Goal: Transaction & Acquisition: Obtain resource

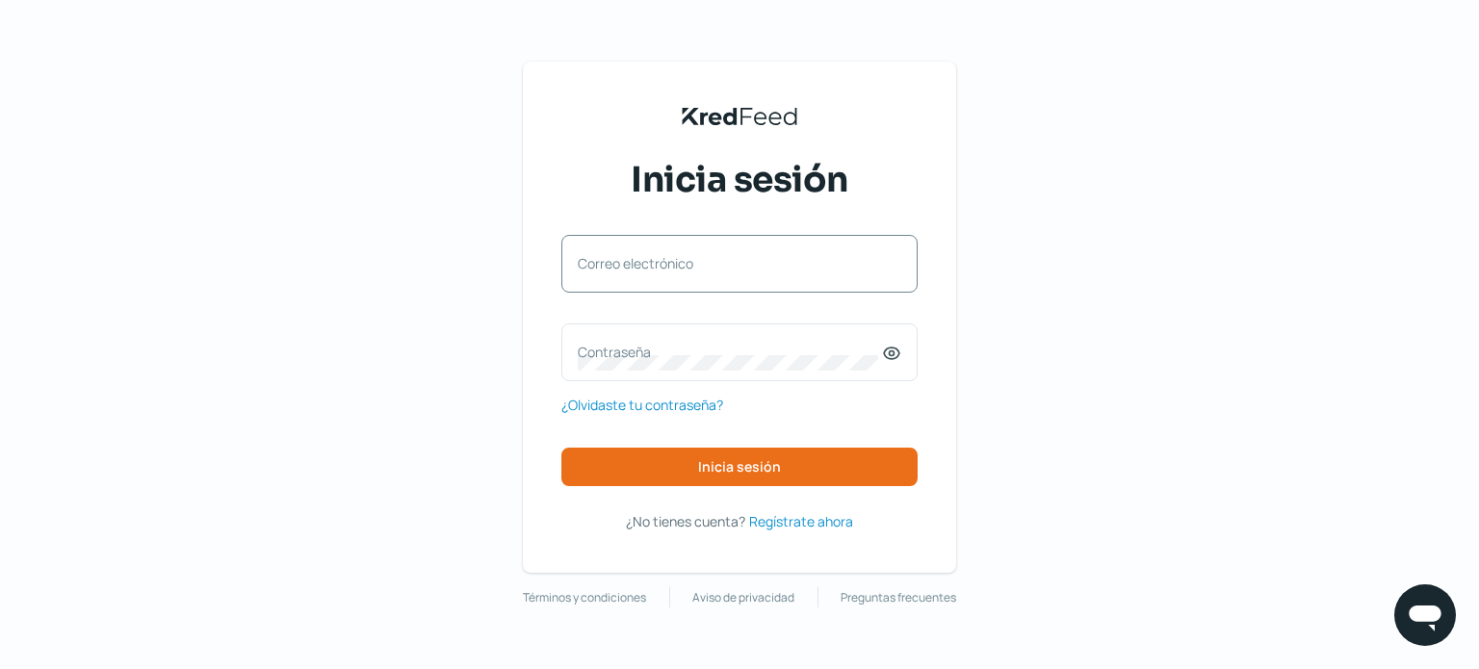
click at [736, 286] on div "Correo electrónico" at bounding box center [739, 264] width 356 height 58
click at [736, 293] on div "Correo electrónico Contraseña ¿Olvidaste tu contraseña? Inicia sesión" at bounding box center [739, 360] width 356 height 251
click at [664, 257] on label "Correo electrónico" at bounding box center [730, 263] width 304 height 18
click at [664, 265] on input "Correo electrónico" at bounding box center [739, 273] width 323 height 17
type input "[EMAIL_ADDRESS][DOMAIN_NAME]"
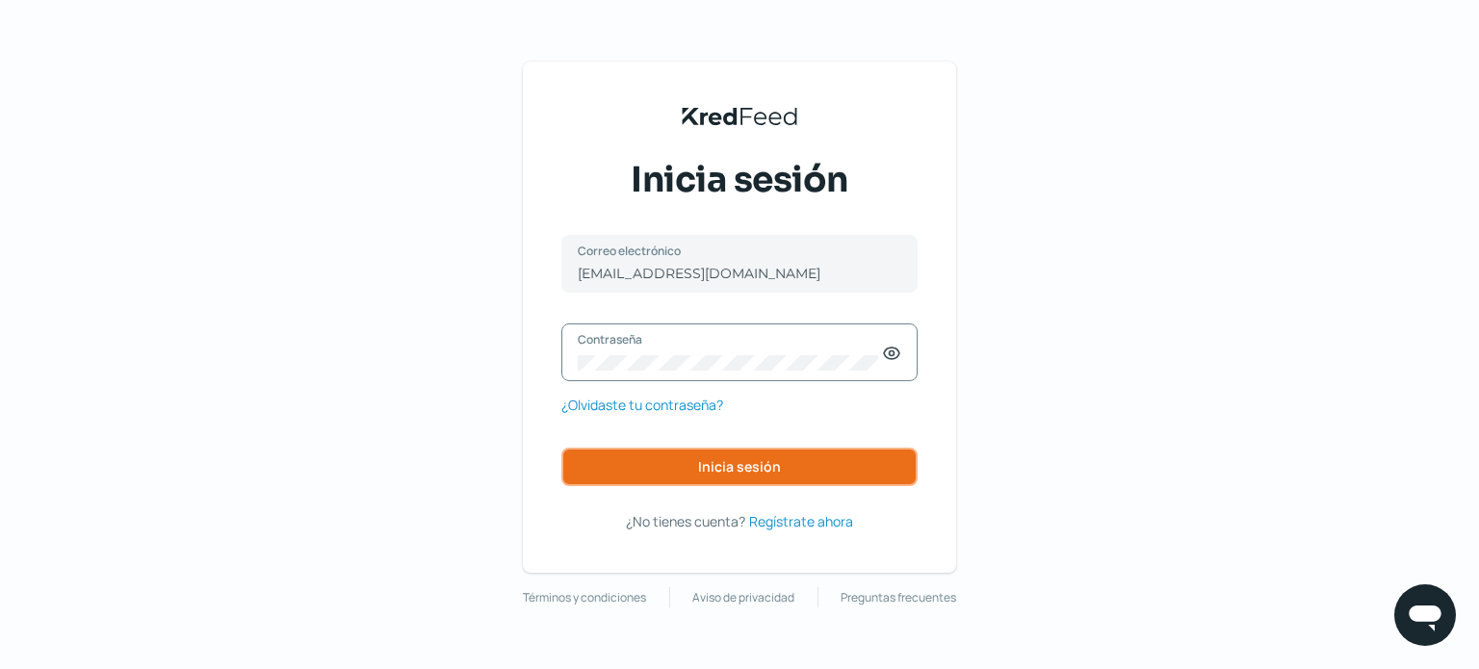
click at [815, 468] on button "Inicia sesión" at bounding box center [739, 467] width 356 height 39
click at [741, 463] on span "Inicia sesión" at bounding box center [739, 466] width 83 height 13
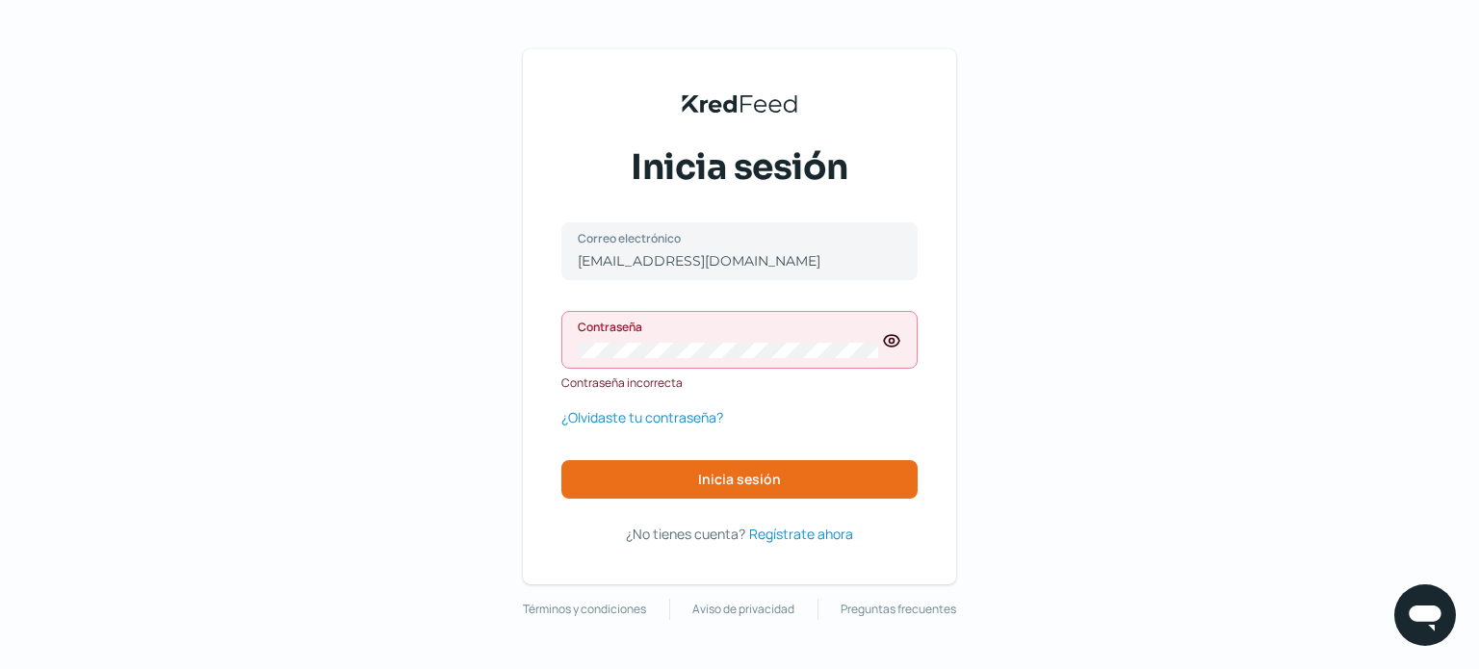
click at [736, 365] on div "Contraseña" at bounding box center [739, 340] width 356 height 58
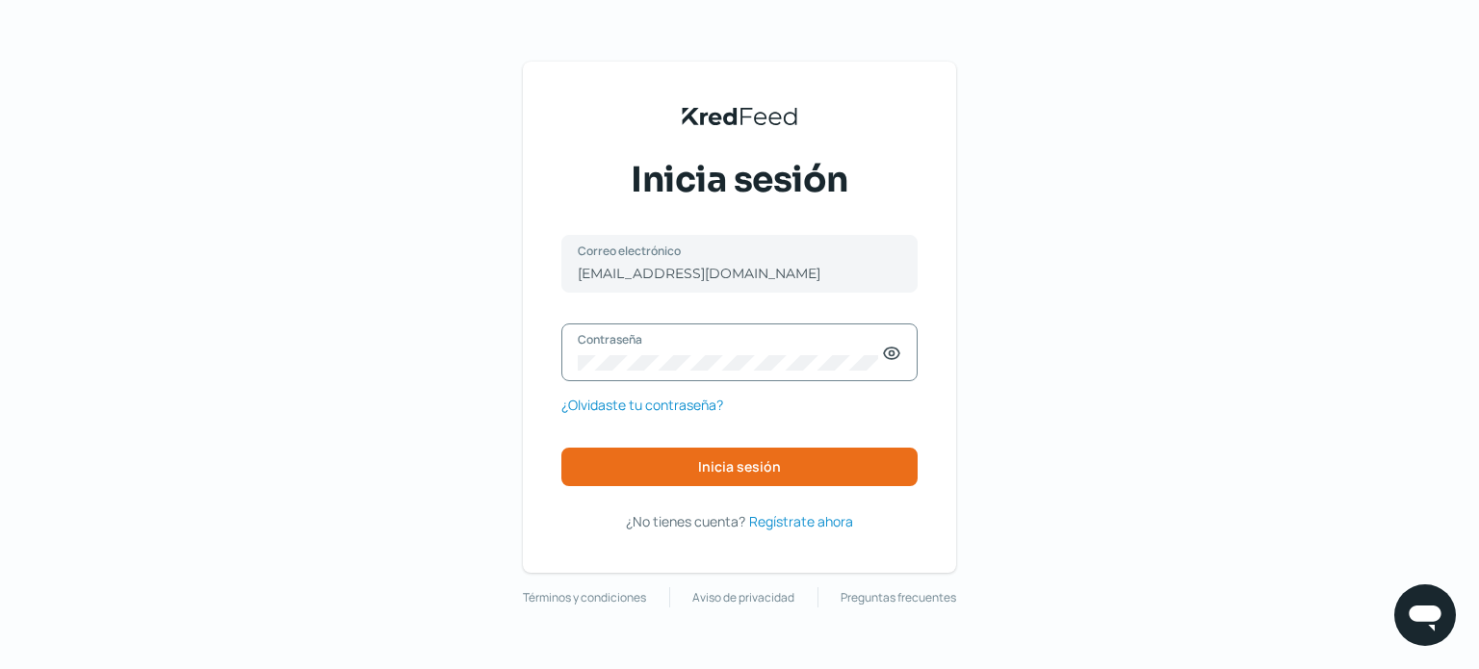
click at [892, 358] on icon at bounding box center [891, 354] width 15 height 12
click at [756, 463] on span "Inicia sesión" at bounding box center [739, 466] width 83 height 13
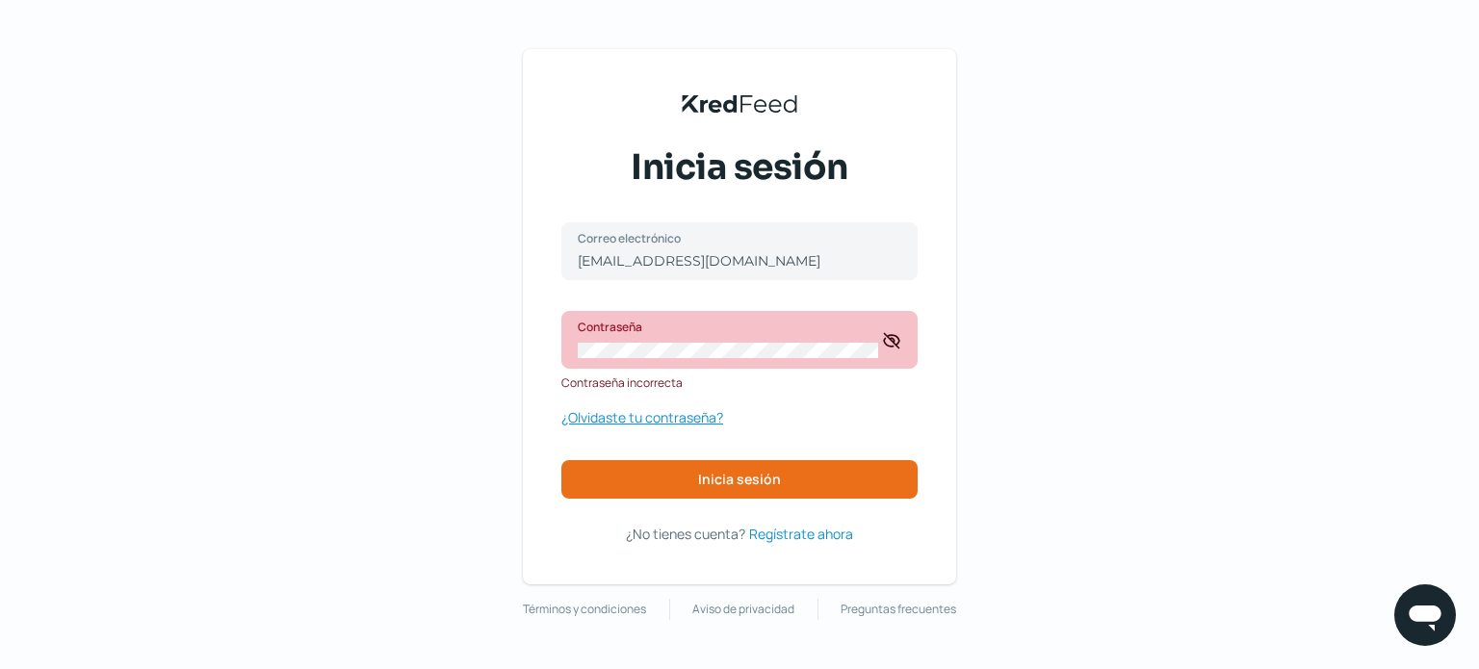
click at [680, 421] on span "¿Olvidaste tu contraseña?" at bounding box center [642, 417] width 162 height 24
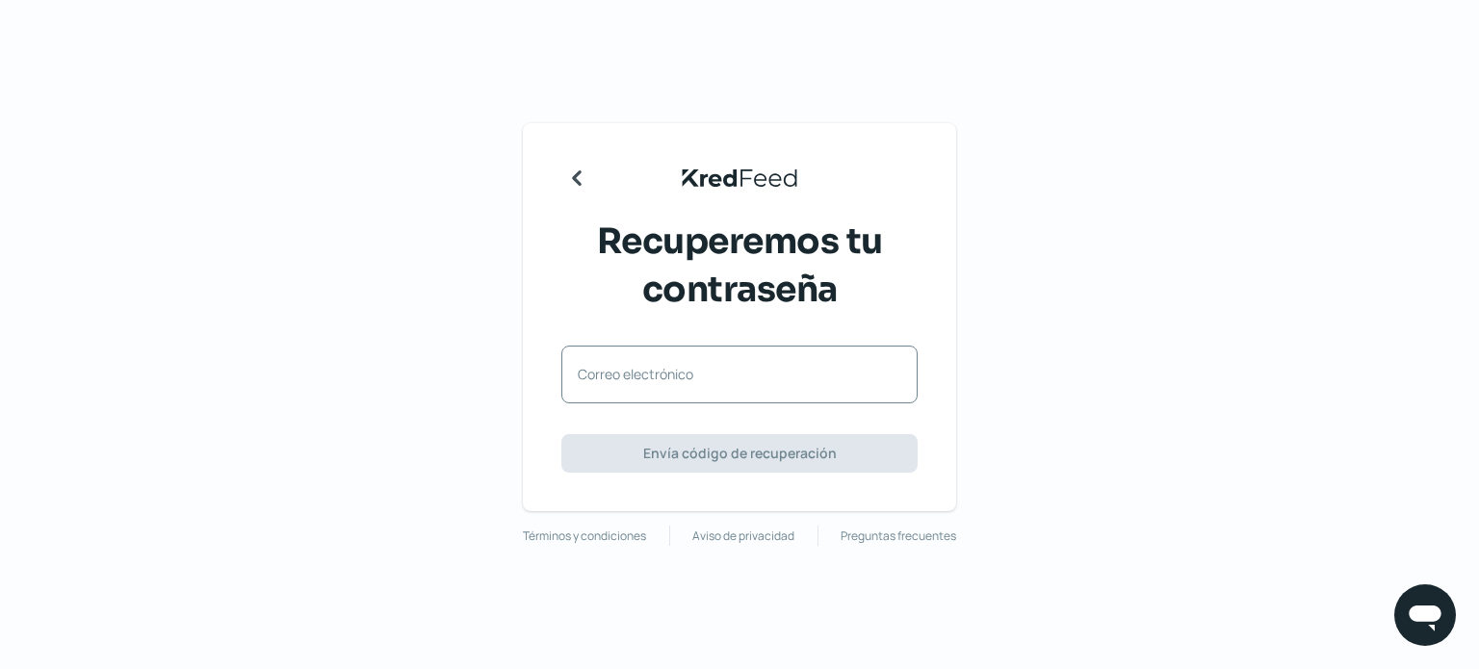
click at [862, 360] on div "Correo electrónico" at bounding box center [739, 375] width 356 height 58
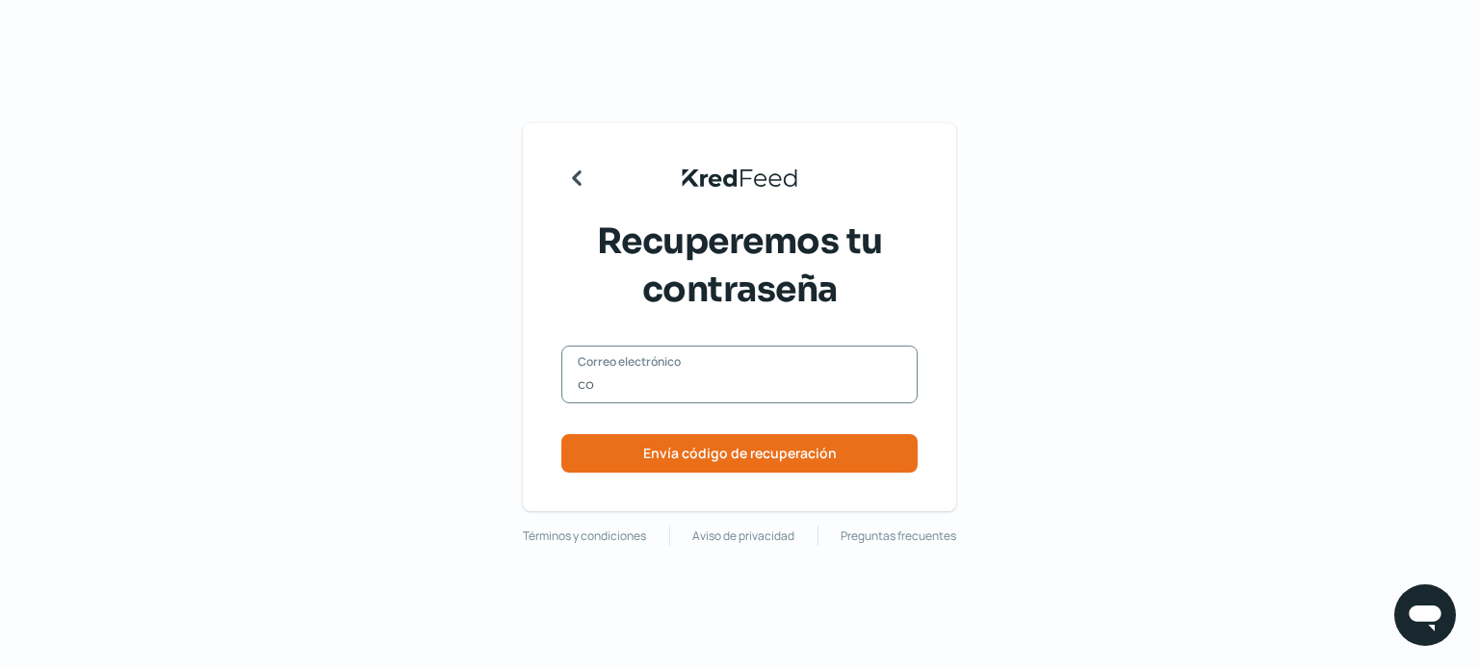
type input "[EMAIL_ADDRESS][DOMAIN_NAME]"
click at [795, 450] on span "Envía código de recuperación" at bounding box center [740, 453] width 194 height 13
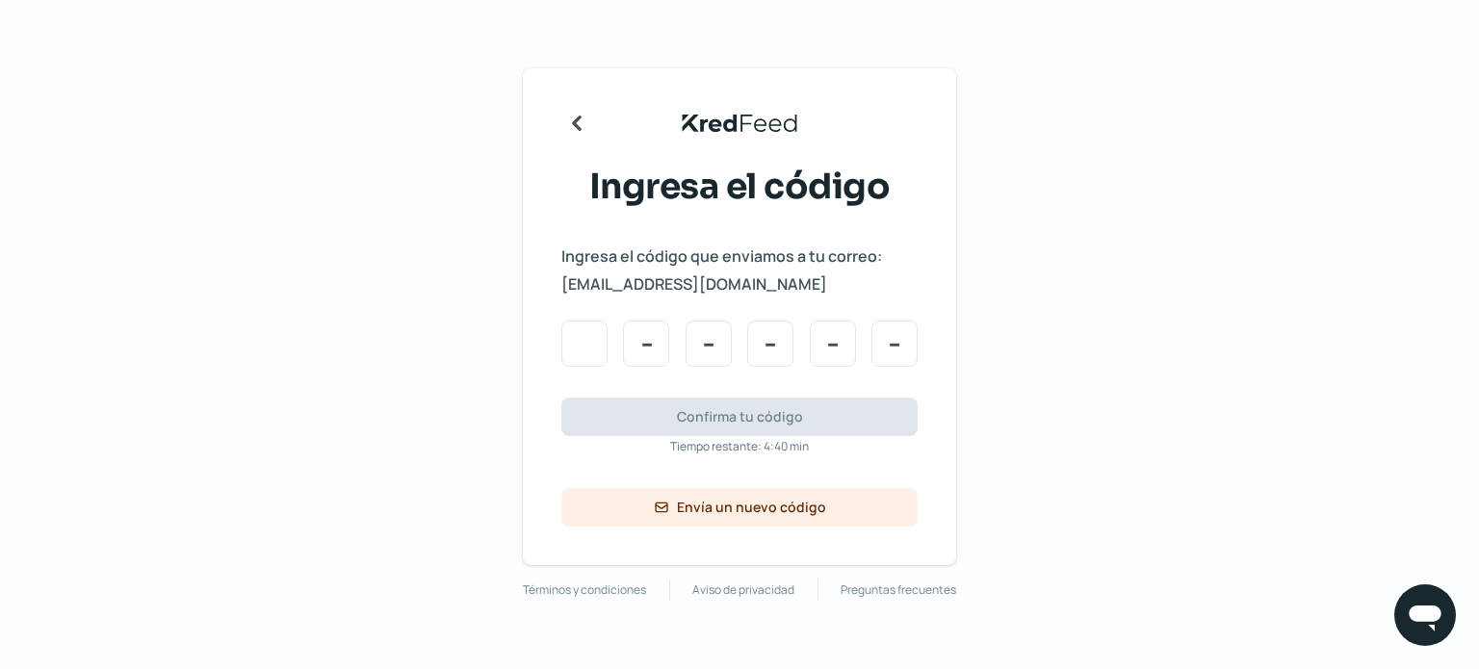
type input "2"
type input "0"
type input "9"
type input "1"
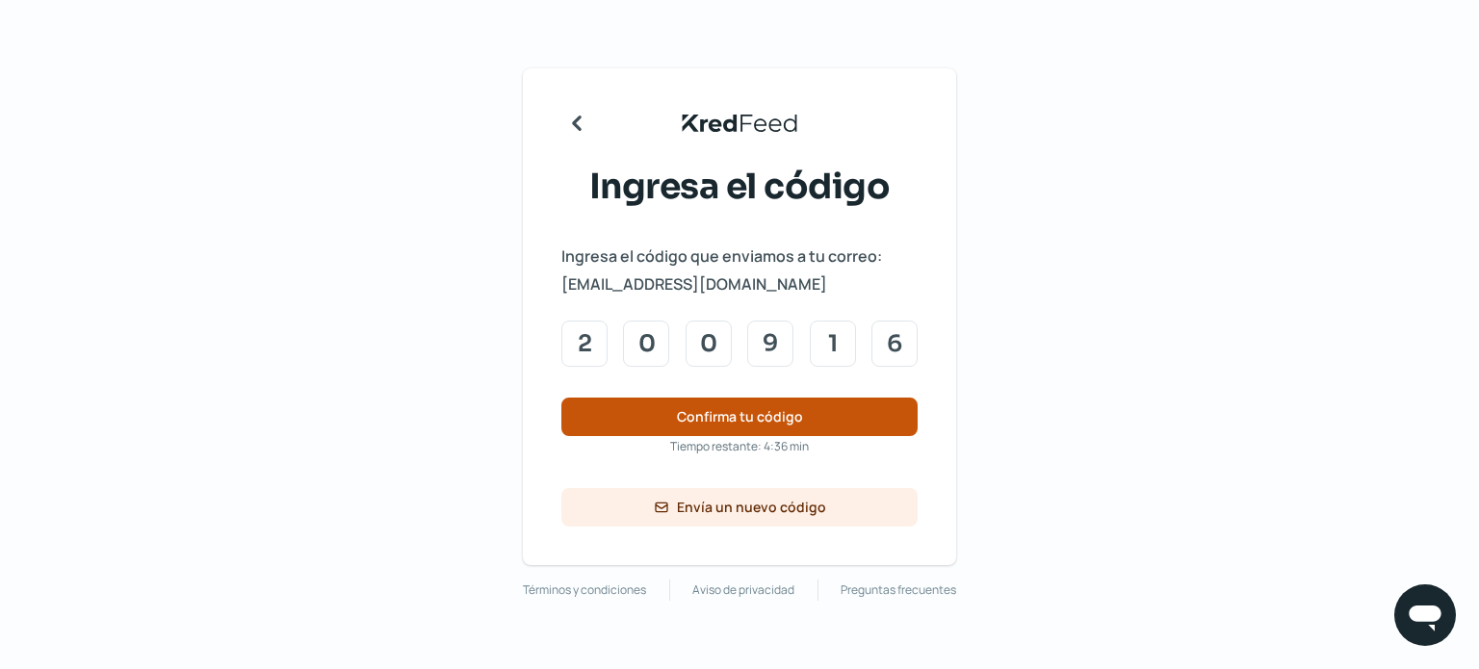
type input "6"
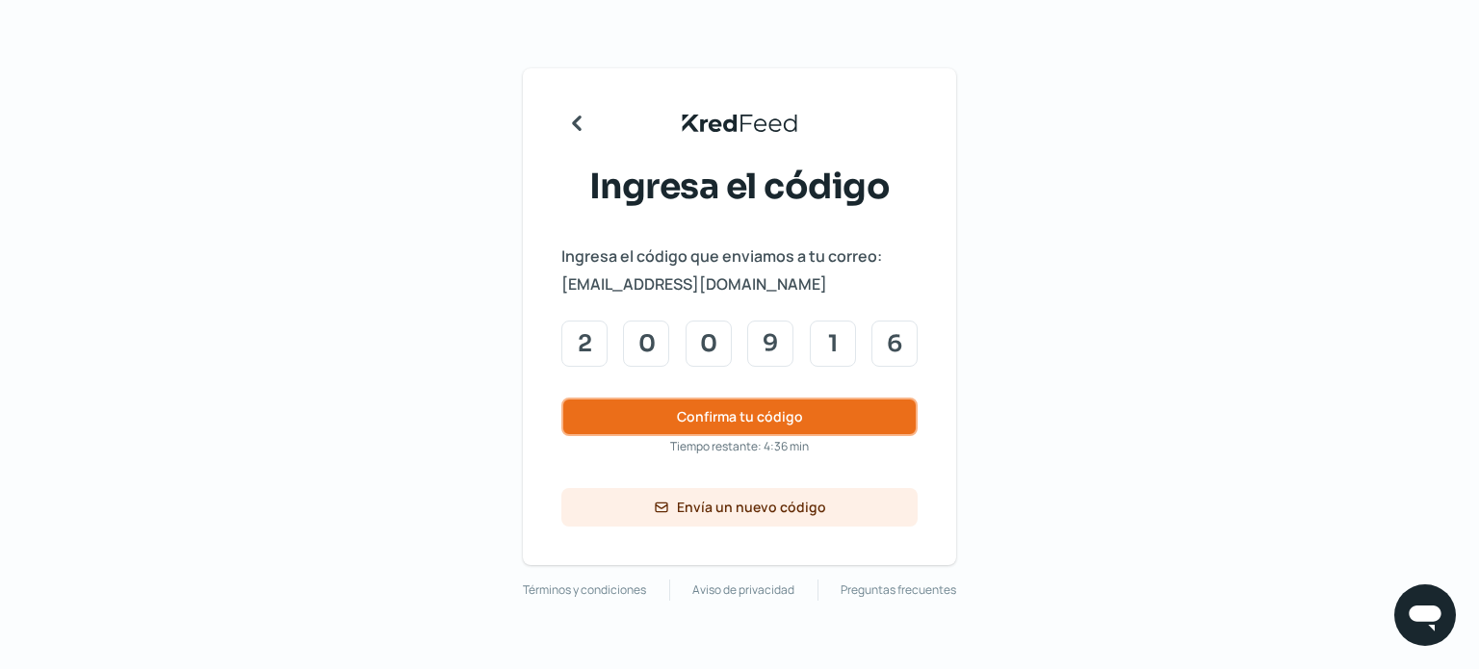
click at [799, 421] on span "Confirma tu código" at bounding box center [740, 416] width 126 height 13
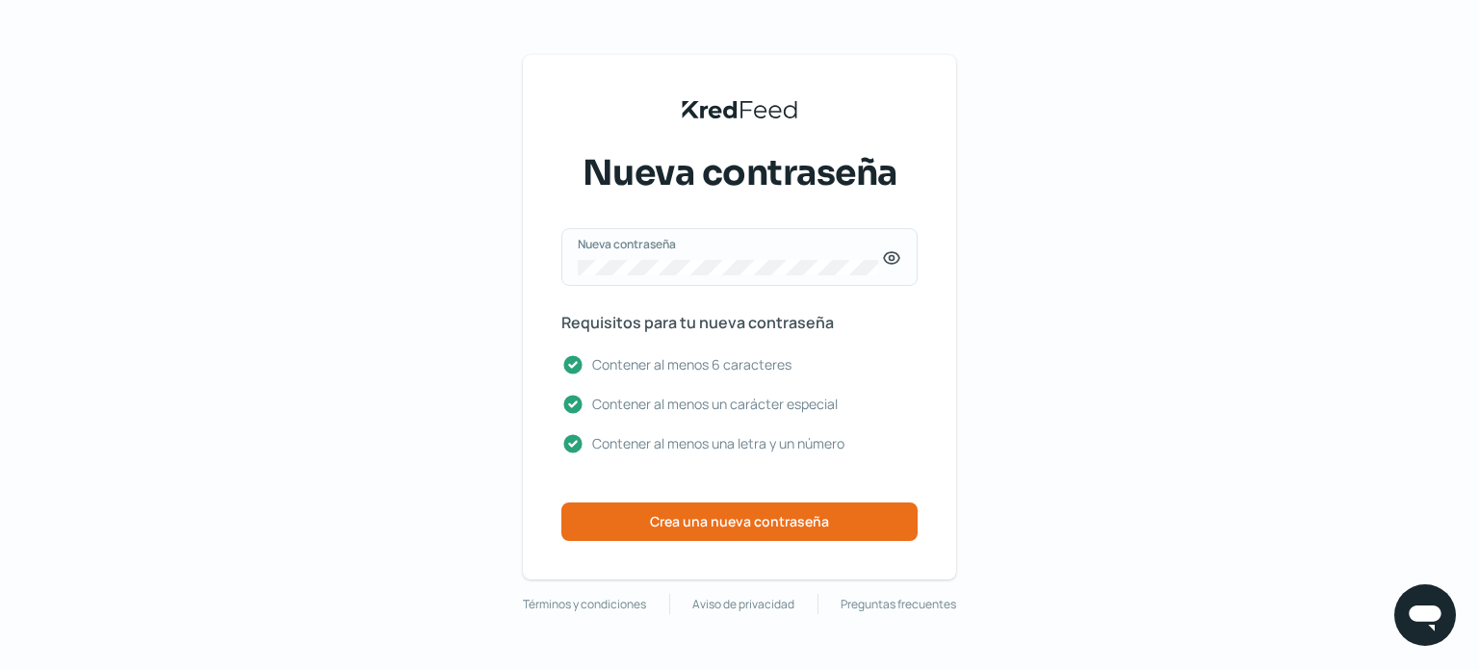
click at [893, 258] on icon at bounding box center [892, 258] width 5 height 5
click at [734, 527] on span "Crea una nueva contraseña" at bounding box center [739, 521] width 179 height 13
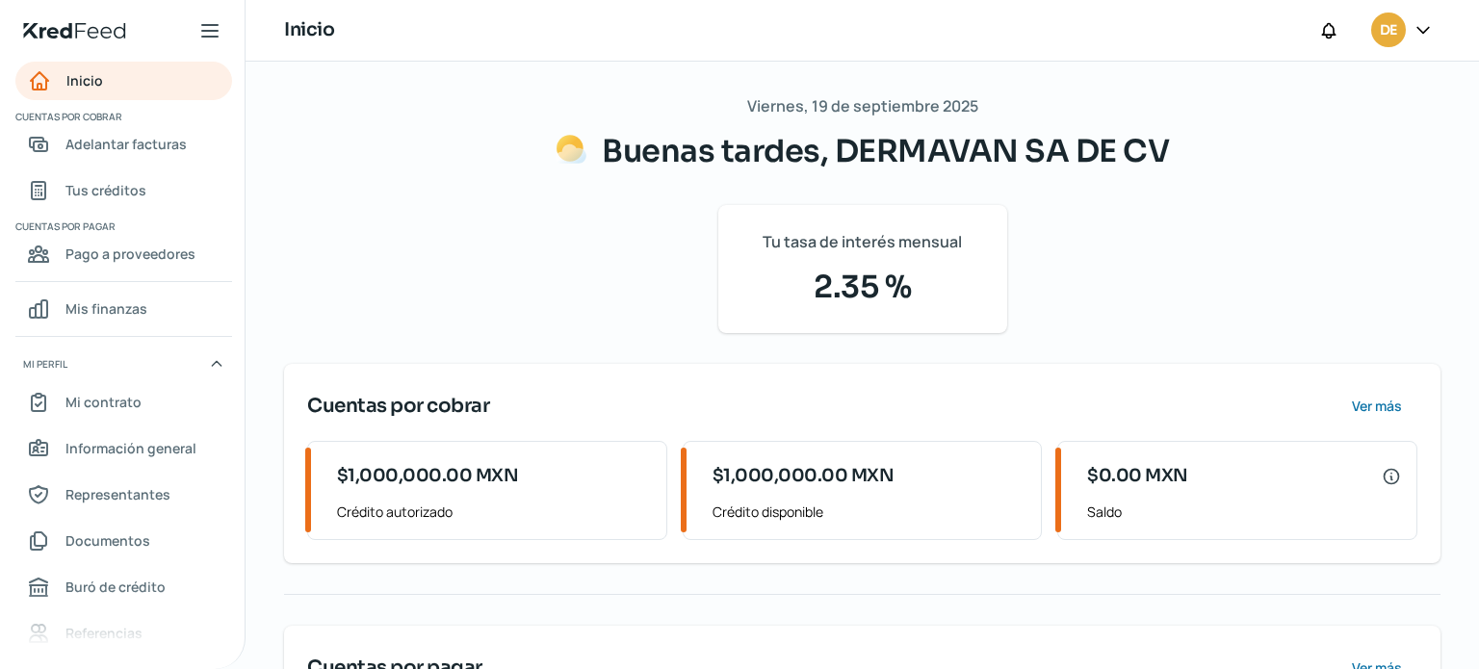
click at [734, 527] on div "$1,000,000.00 MXN Crédito disponible" at bounding box center [865, 490] width 352 height 97
click at [112, 148] on span "Adelantar facturas" at bounding box center [125, 144] width 121 height 24
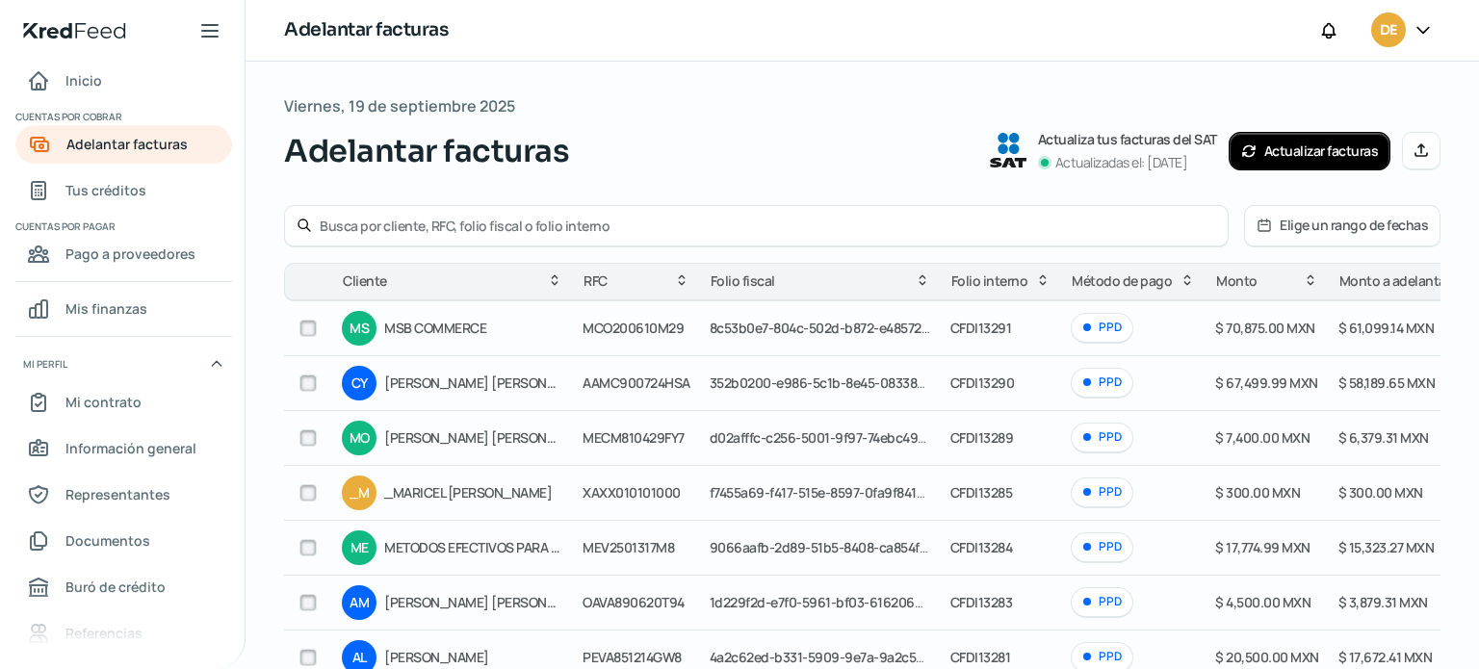
click at [312, 328] on input "checkbox" at bounding box center [307, 328] width 17 height 17
checkbox input "true"
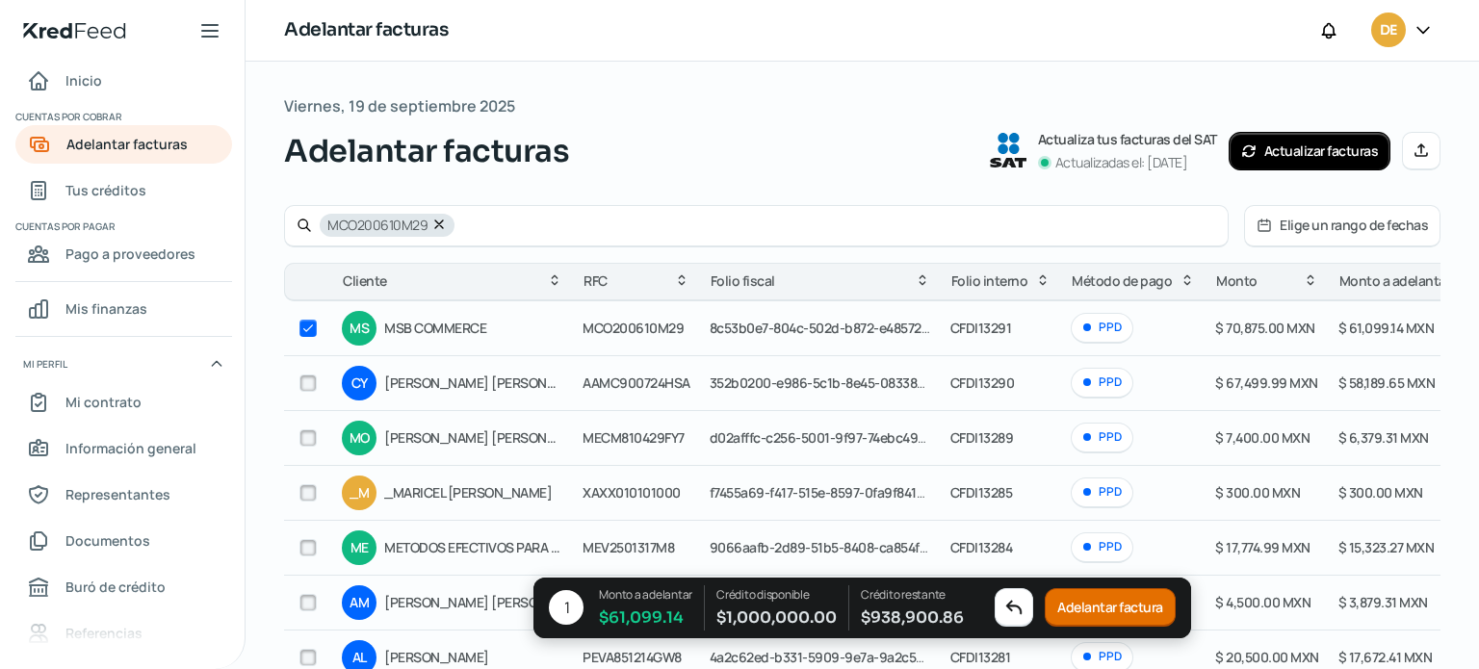
drag, startPoint x: 309, startPoint y: 384, endPoint x: 312, endPoint y: 443, distance: 58.8
click at [312, 443] on input "checkbox" at bounding box center [307, 437] width 17 height 17
checkbox input "true"
click at [309, 383] on input "checkbox" at bounding box center [307, 383] width 17 height 17
checkbox input "false"
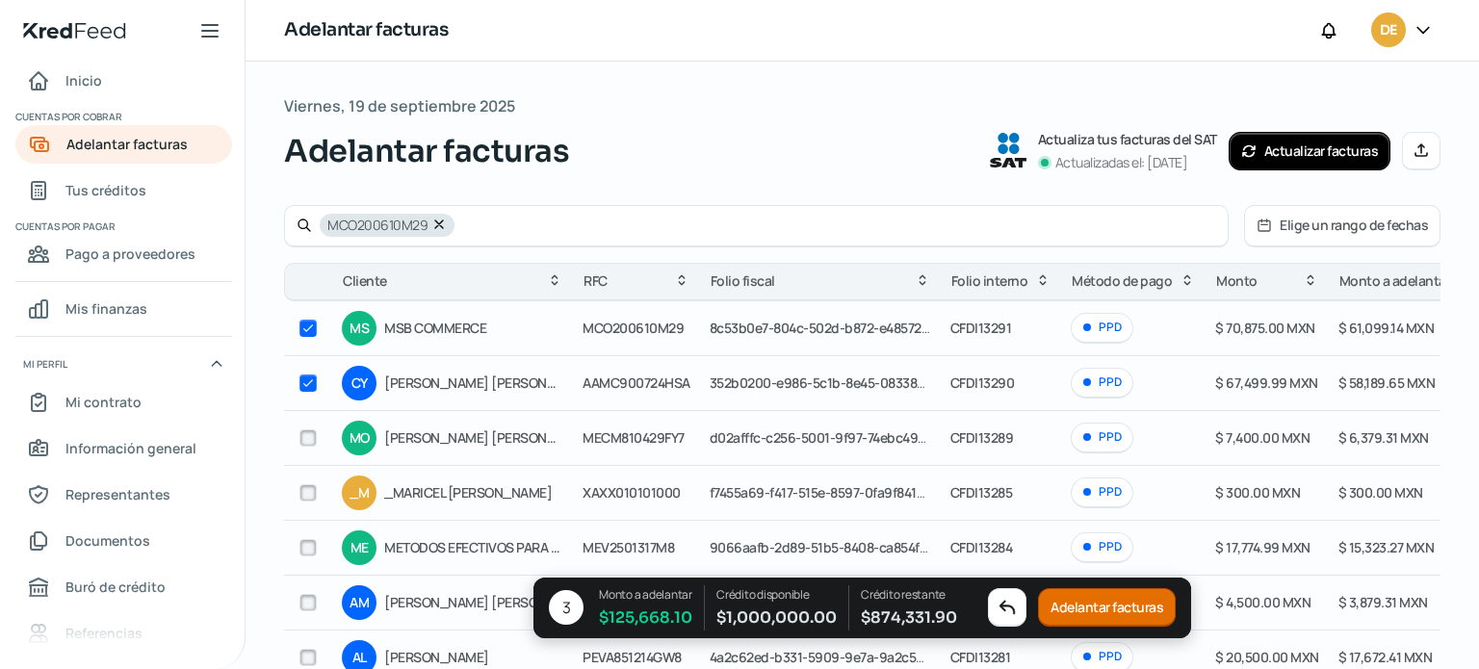
checkbox input "false"
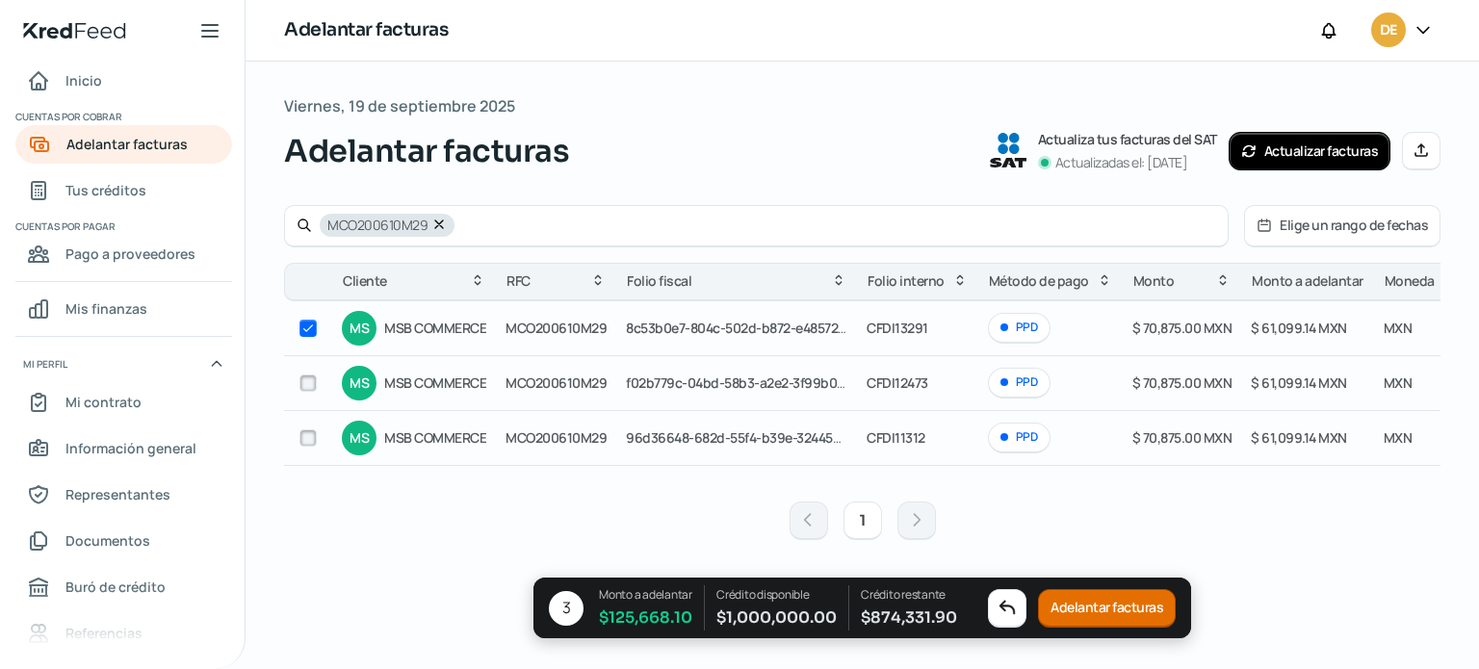
click at [308, 389] on input "checkbox" at bounding box center [307, 383] width 17 height 17
checkbox input "true"
click at [310, 442] on input "checkbox" at bounding box center [307, 437] width 17 height 17
checkbox input "true"
click at [1117, 500] on div "1" at bounding box center [862, 521] width 1156 height 62
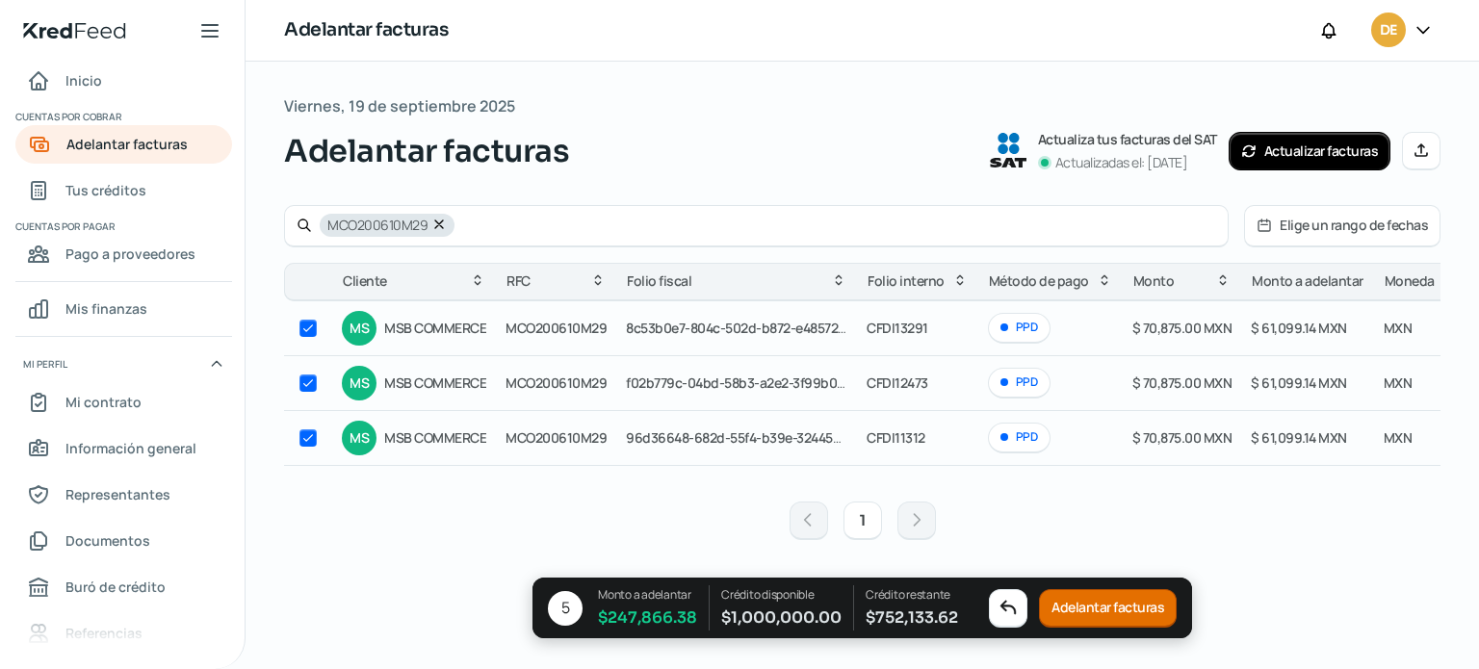
click at [435, 234] on div "MCO200610M29" at bounding box center [387, 225] width 135 height 23
click at [435, 229] on icon at bounding box center [438, 224] width 15 height 15
checkbox input "false"
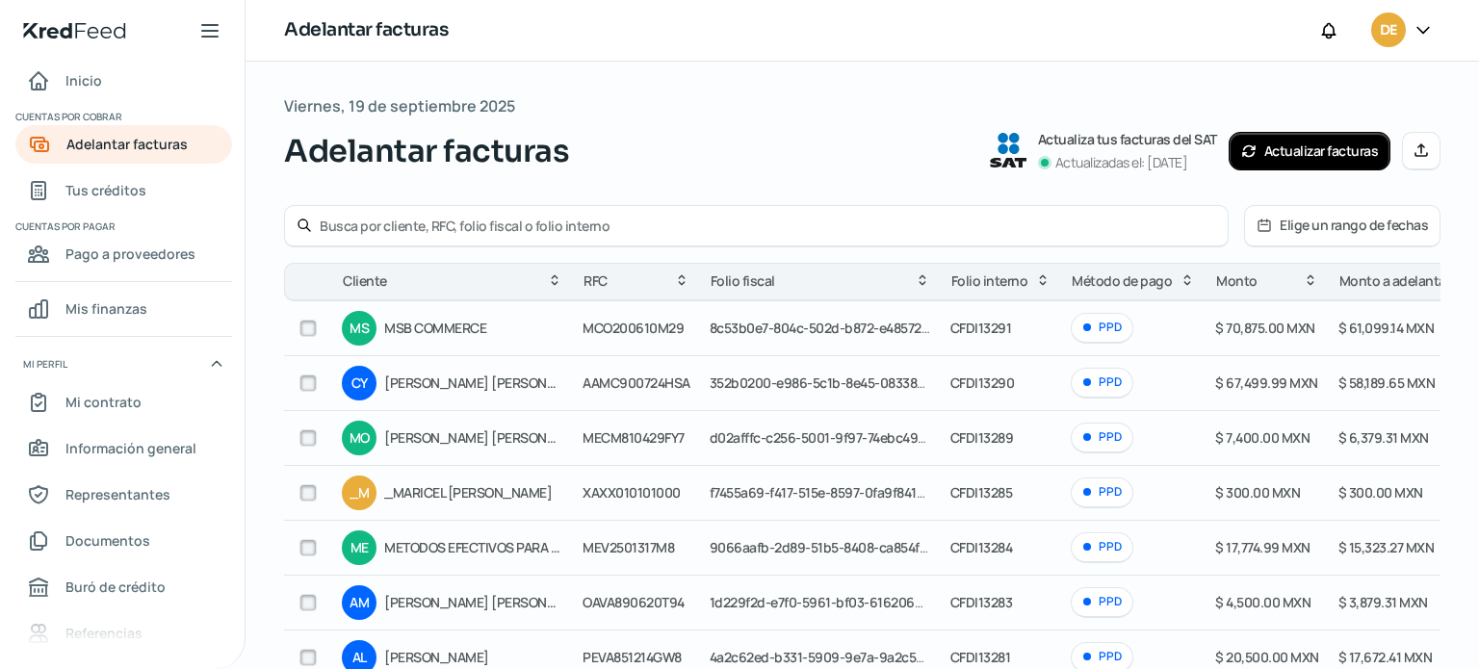
click at [315, 326] on input "checkbox" at bounding box center [307, 328] width 17 height 17
checkbox input "true"
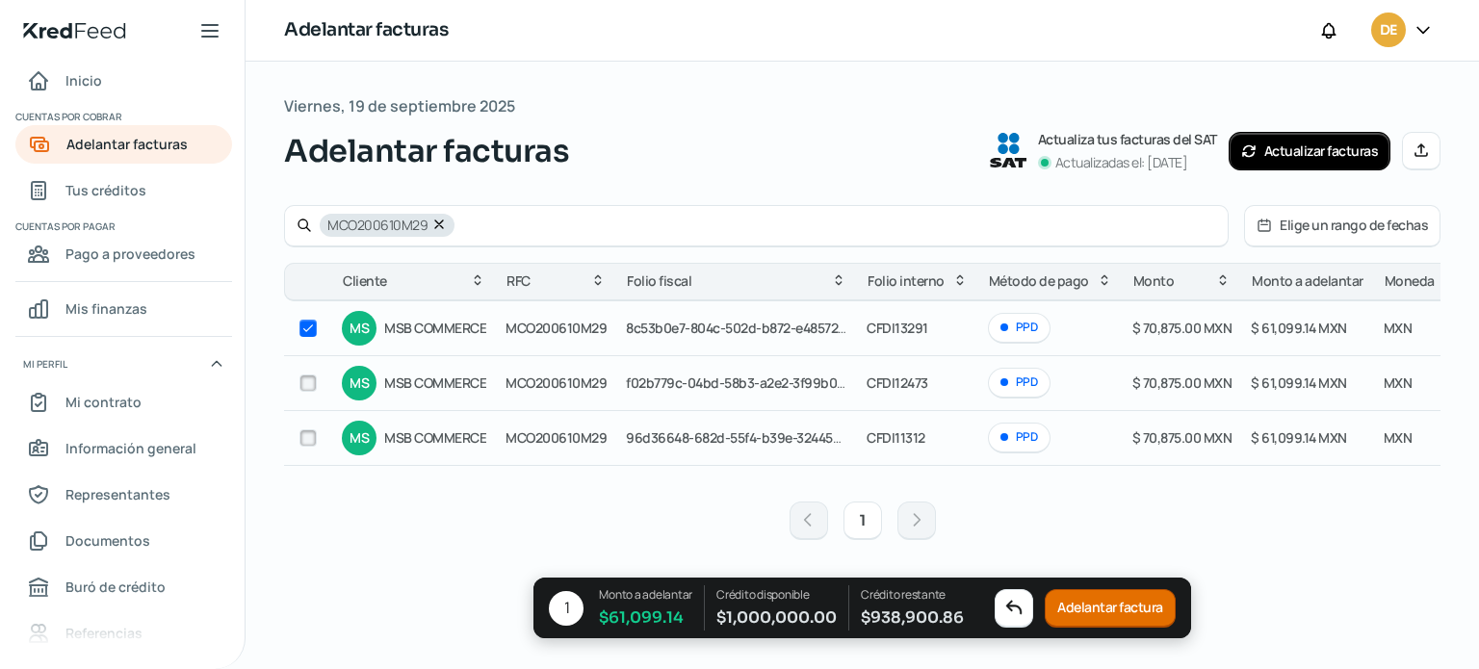
click at [301, 387] on input "checkbox" at bounding box center [307, 383] width 17 height 17
checkbox input "true"
click at [312, 445] on input "checkbox" at bounding box center [307, 437] width 17 height 17
checkbox input "true"
click at [436, 219] on icon at bounding box center [438, 224] width 15 height 15
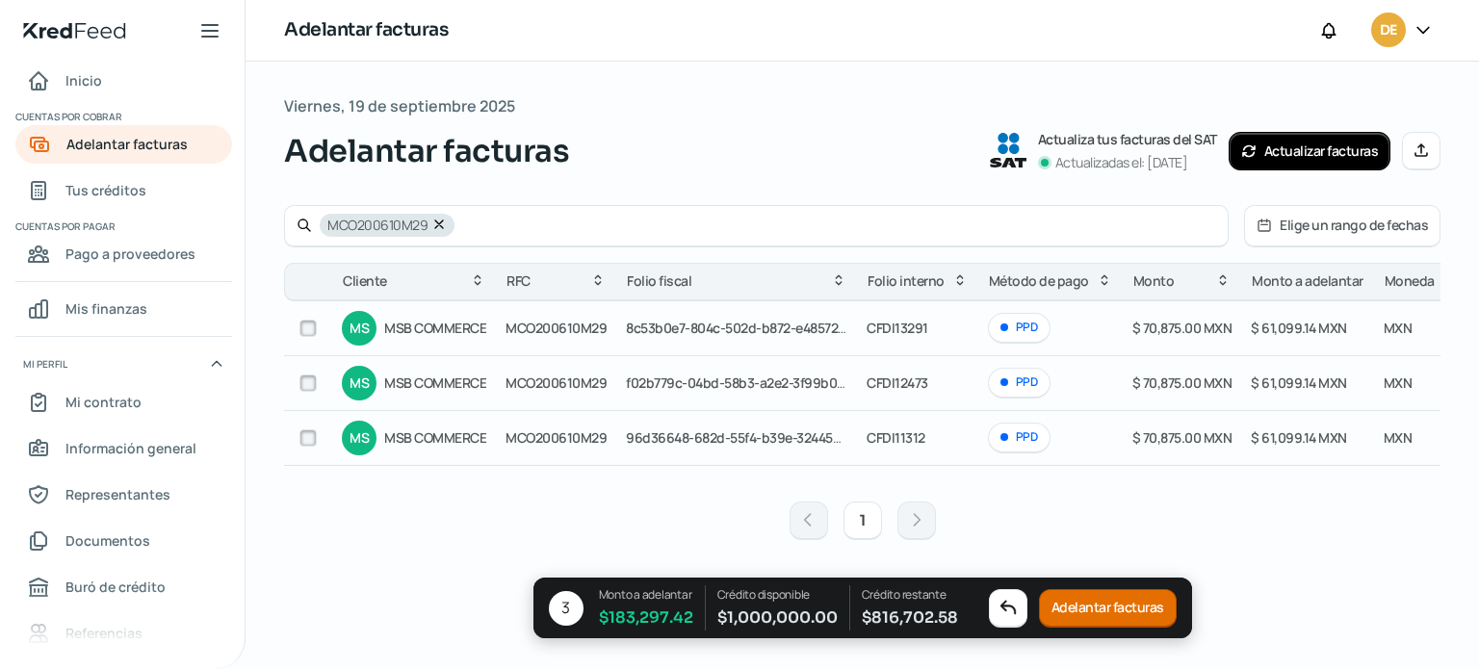
checkbox input "false"
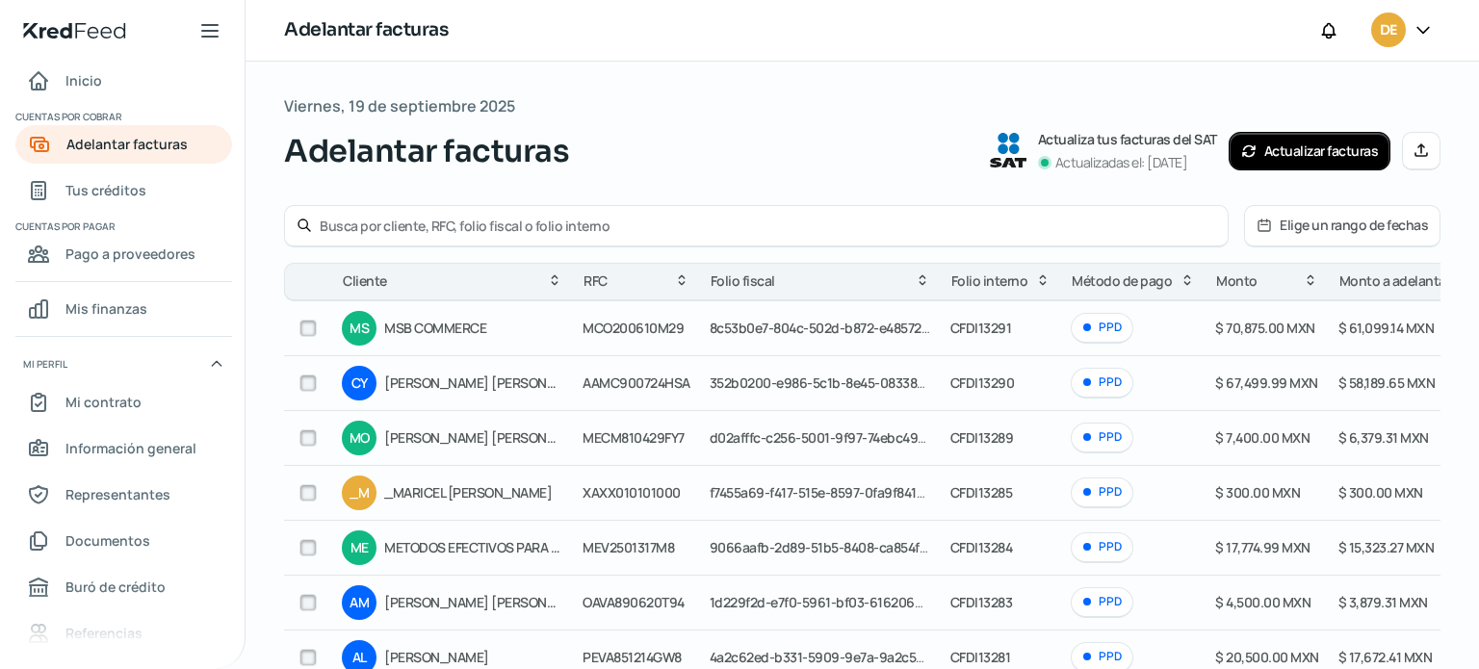
click at [308, 385] on input "checkbox" at bounding box center [307, 383] width 17 height 17
checkbox input "true"
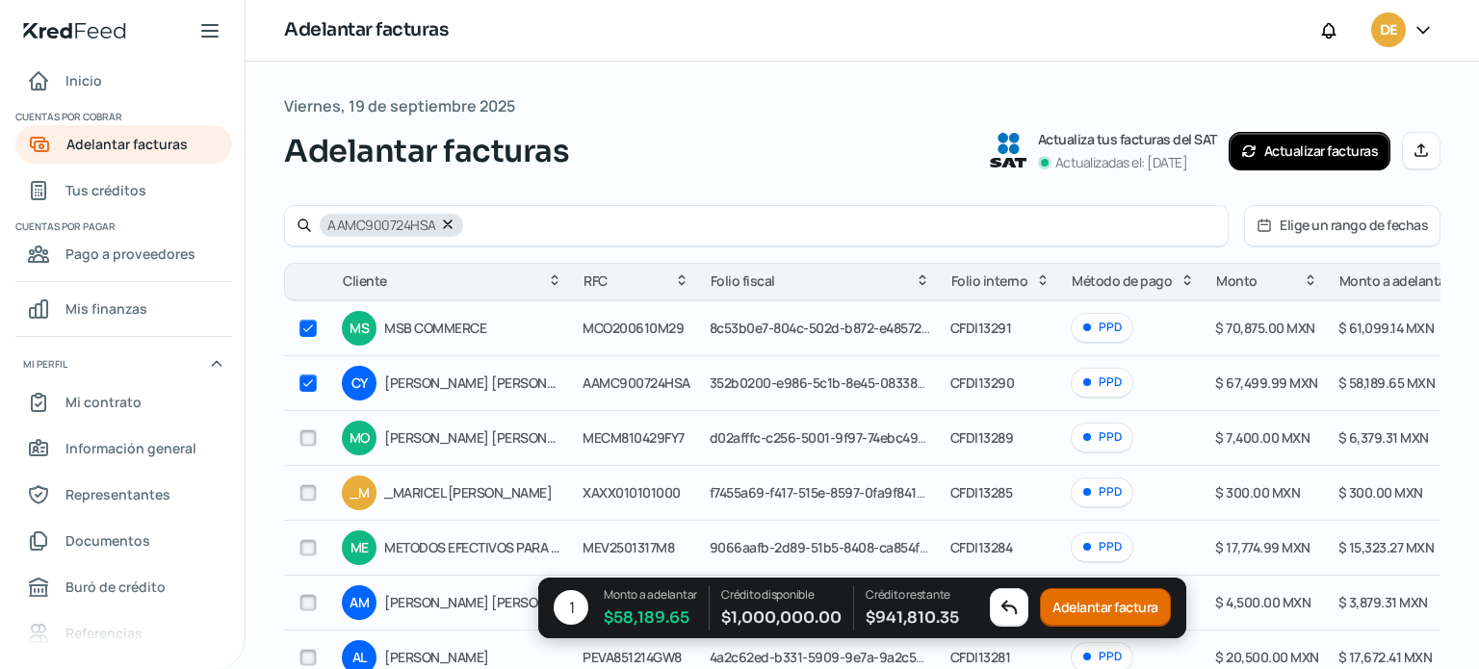
checkbox input "true"
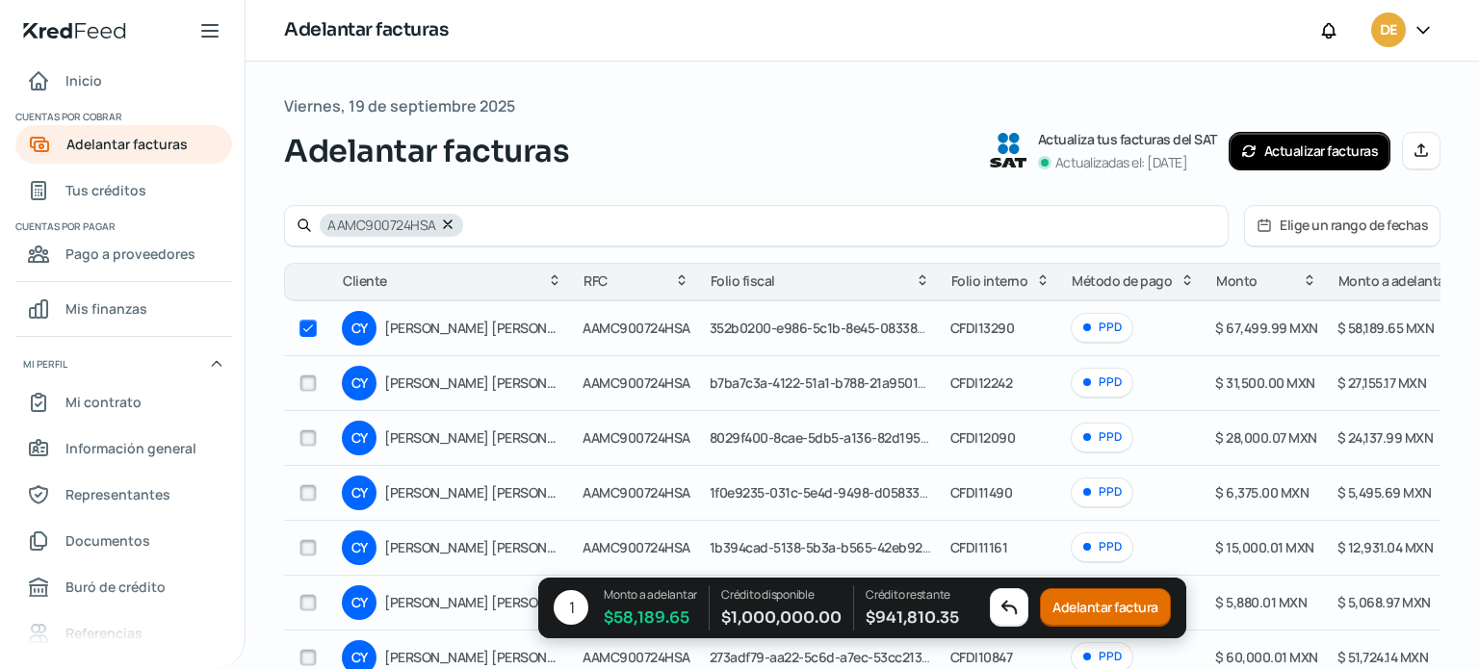
click at [310, 389] on input "checkbox" at bounding box center [307, 383] width 17 height 17
checkbox input "true"
click at [310, 437] on input "checkbox" at bounding box center [307, 437] width 17 height 17
checkbox input "true"
click at [304, 492] on input "checkbox" at bounding box center [307, 492] width 17 height 17
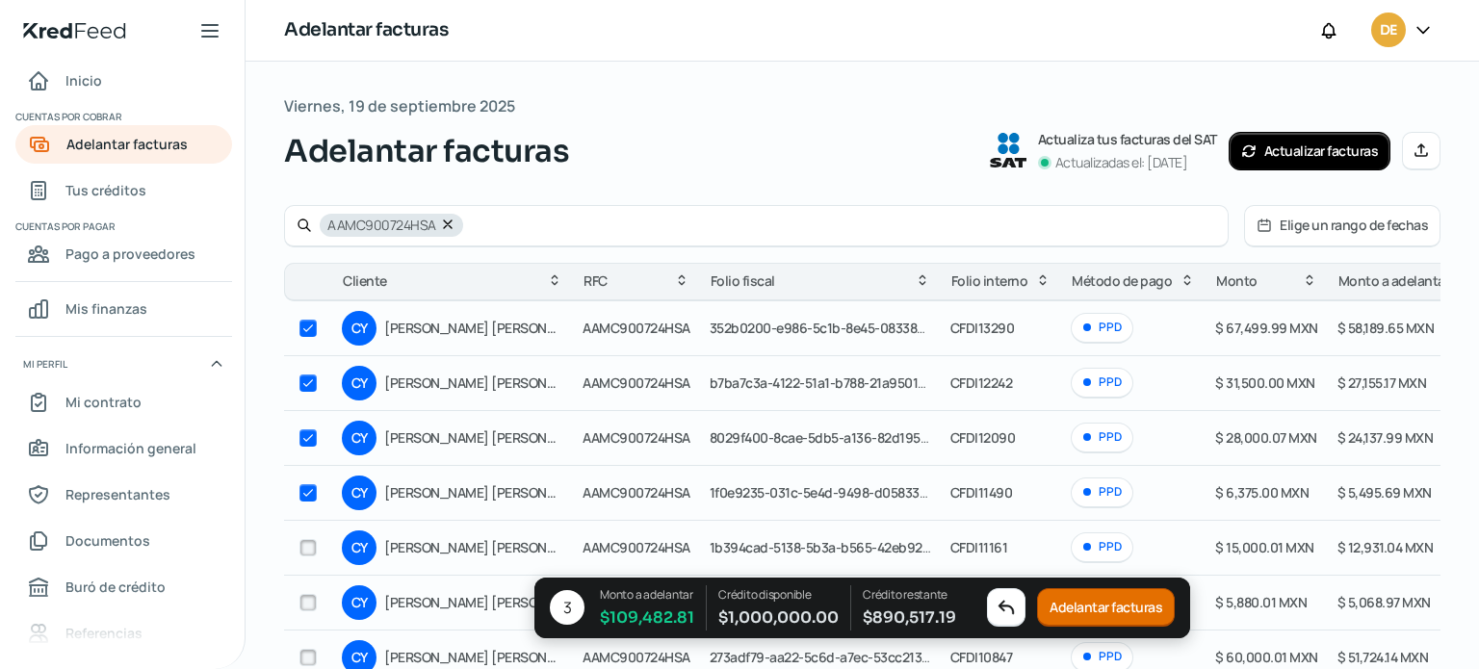
checkbox input "true"
click at [312, 550] on input "checkbox" at bounding box center [307, 547] width 17 height 17
checkbox input "true"
click at [310, 597] on input "checkbox" at bounding box center [307, 602] width 17 height 17
checkbox input "true"
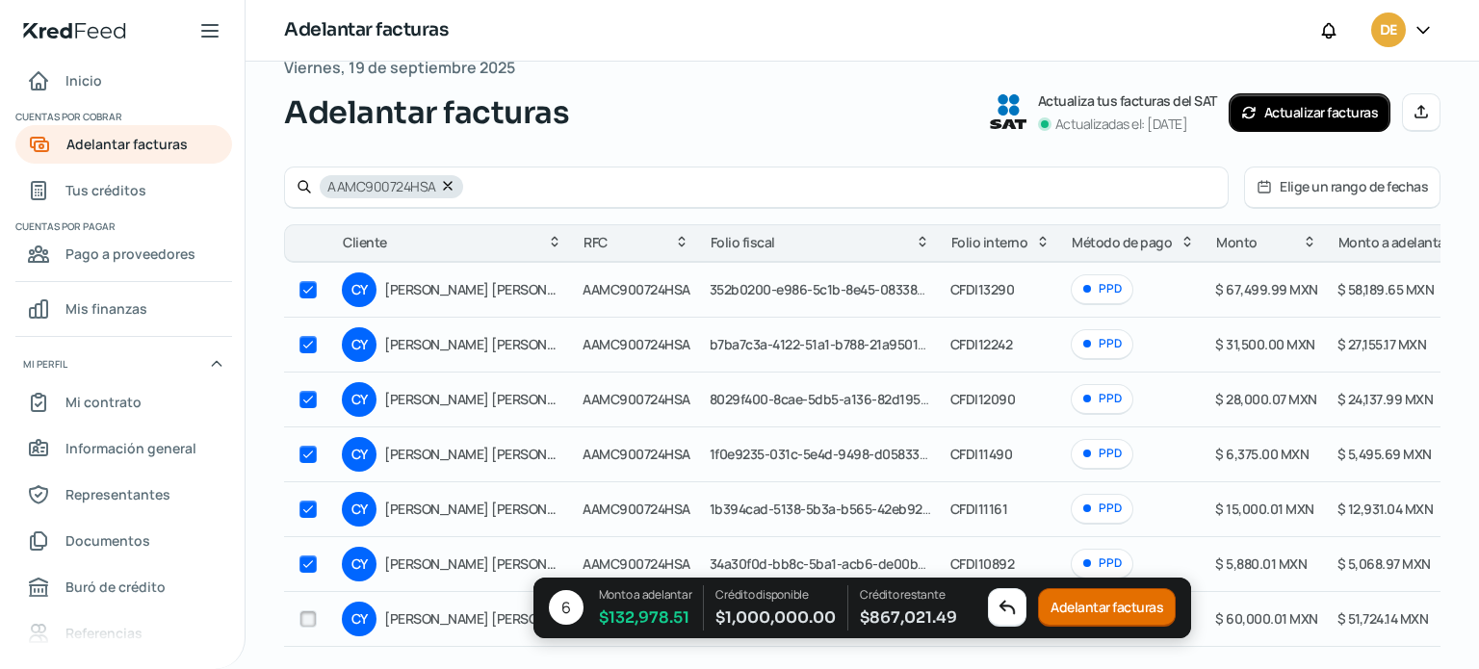
scroll to position [77, 0]
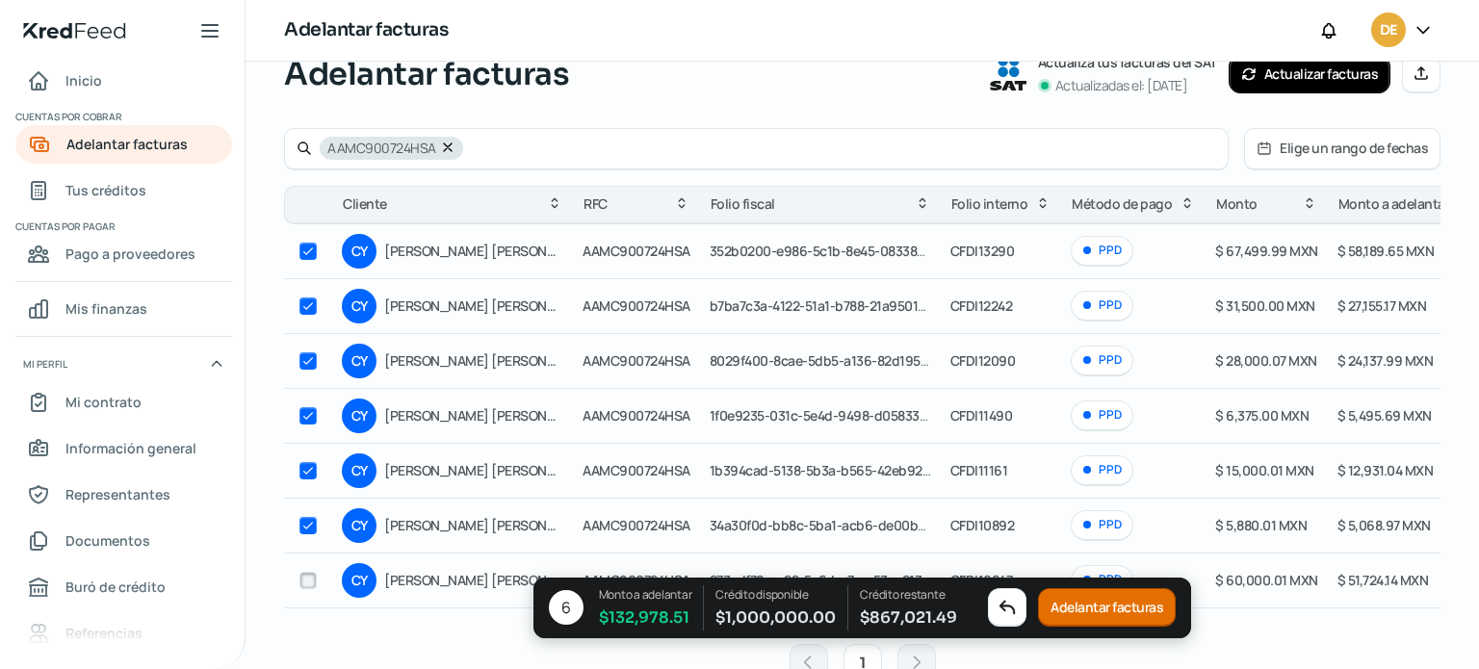
click at [310, 575] on input "checkbox" at bounding box center [307, 580] width 17 height 17
checkbox input "true"
click at [1105, 611] on button "Adelantar facturas" at bounding box center [1107, 608] width 138 height 39
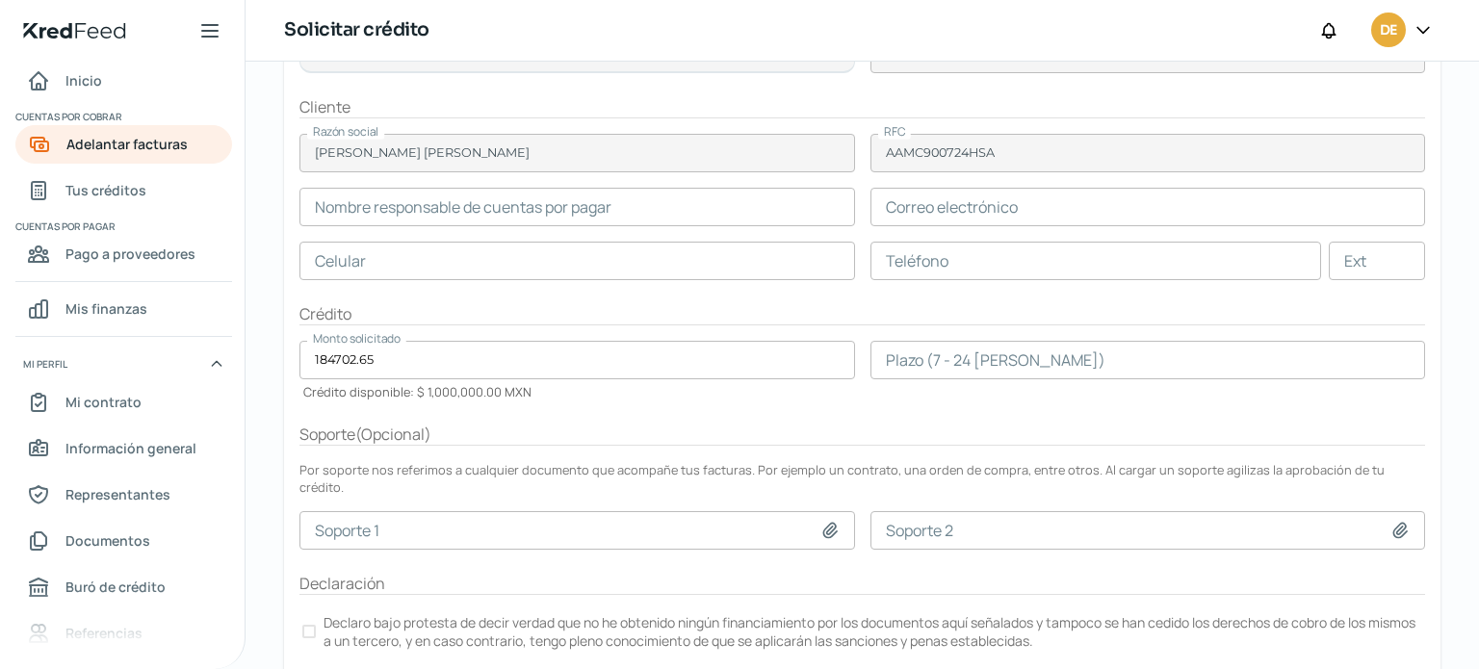
scroll to position [231, 0]
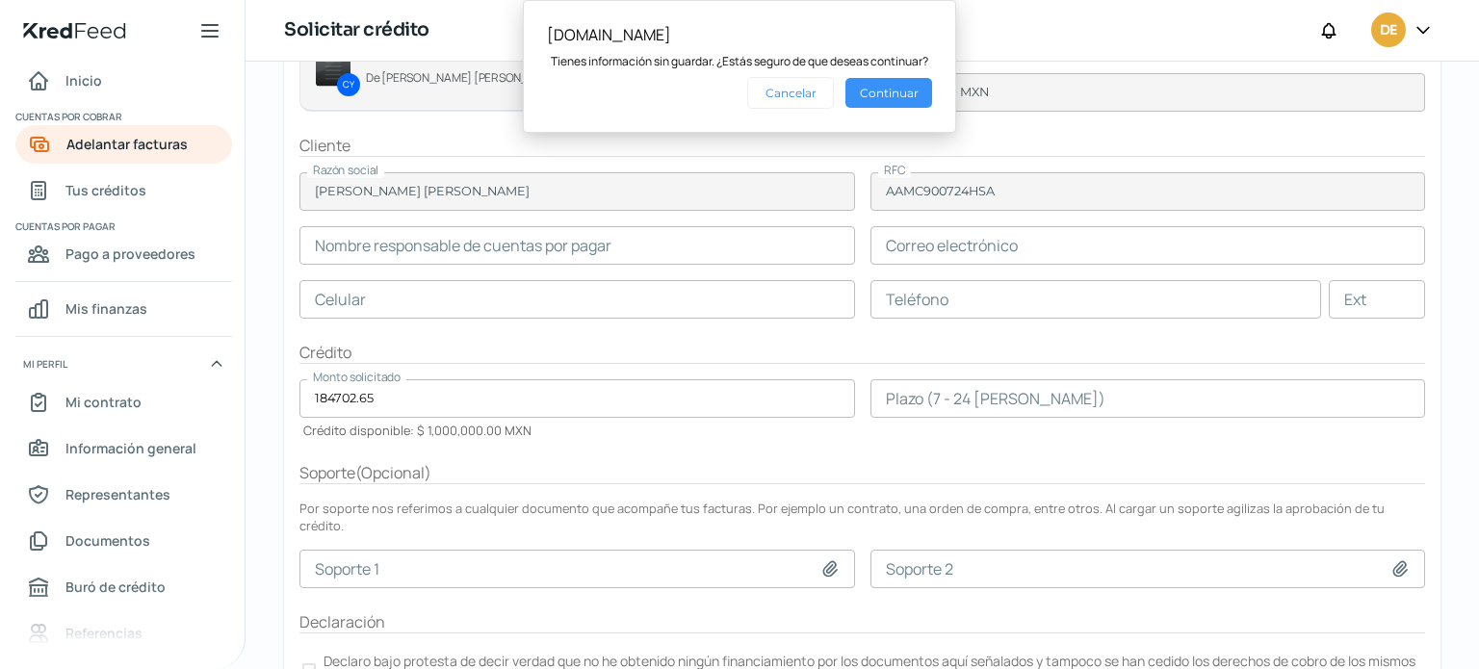
click at [886, 101] on button "Continuar" at bounding box center [888, 93] width 87 height 30
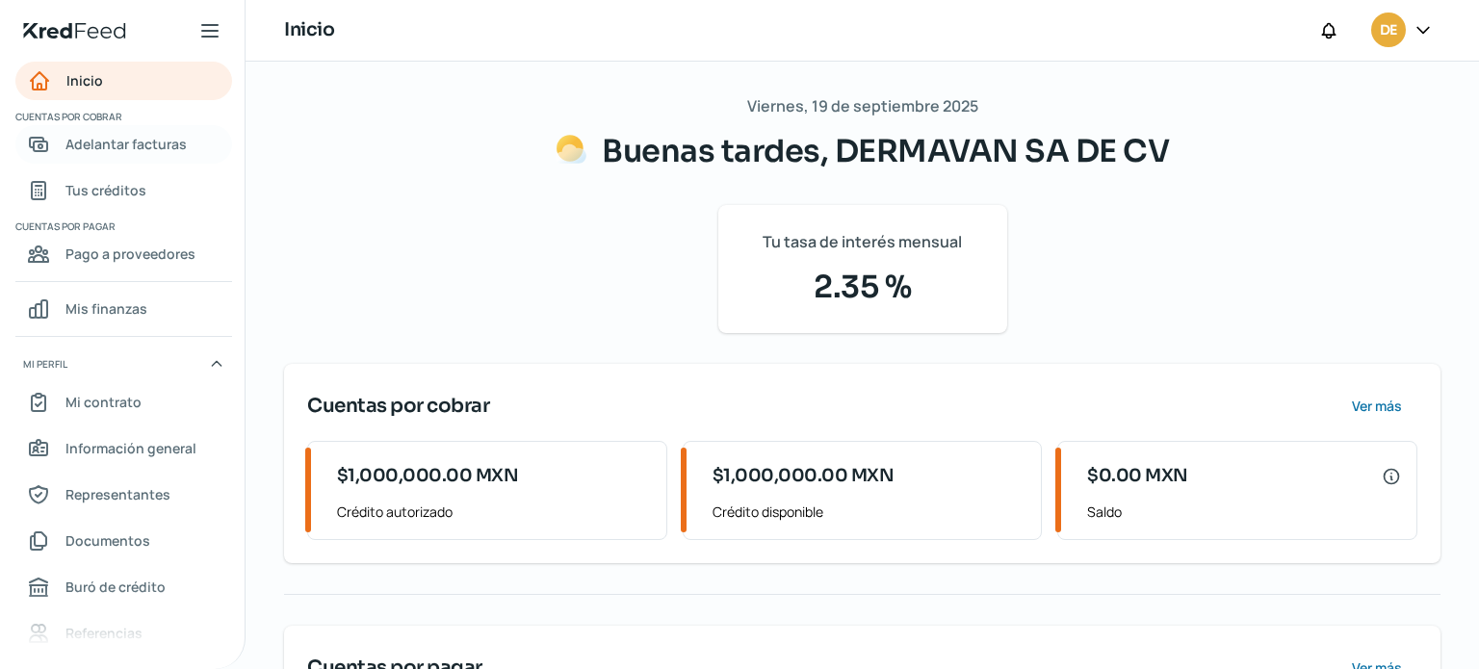
click at [153, 138] on span "Adelantar facturas" at bounding box center [125, 144] width 121 height 24
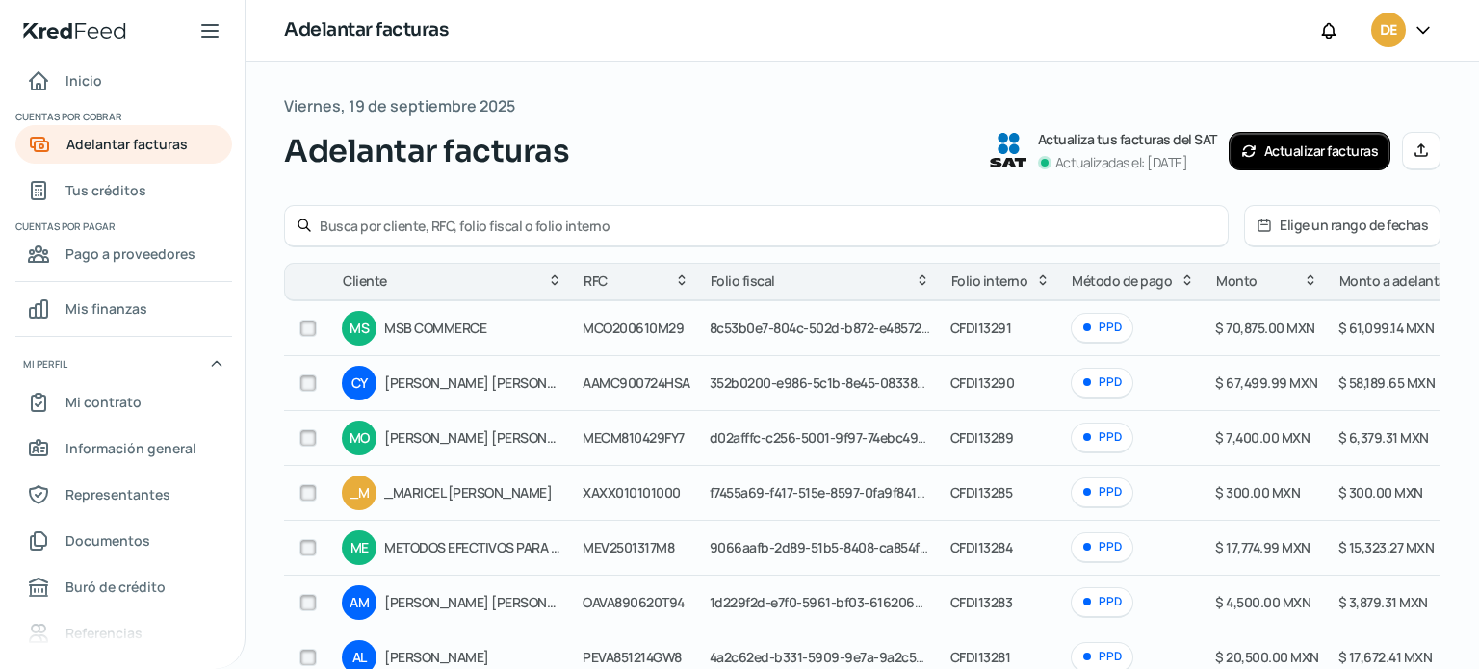
click at [1313, 145] on button "Actualizar facturas" at bounding box center [1309, 151] width 163 height 39
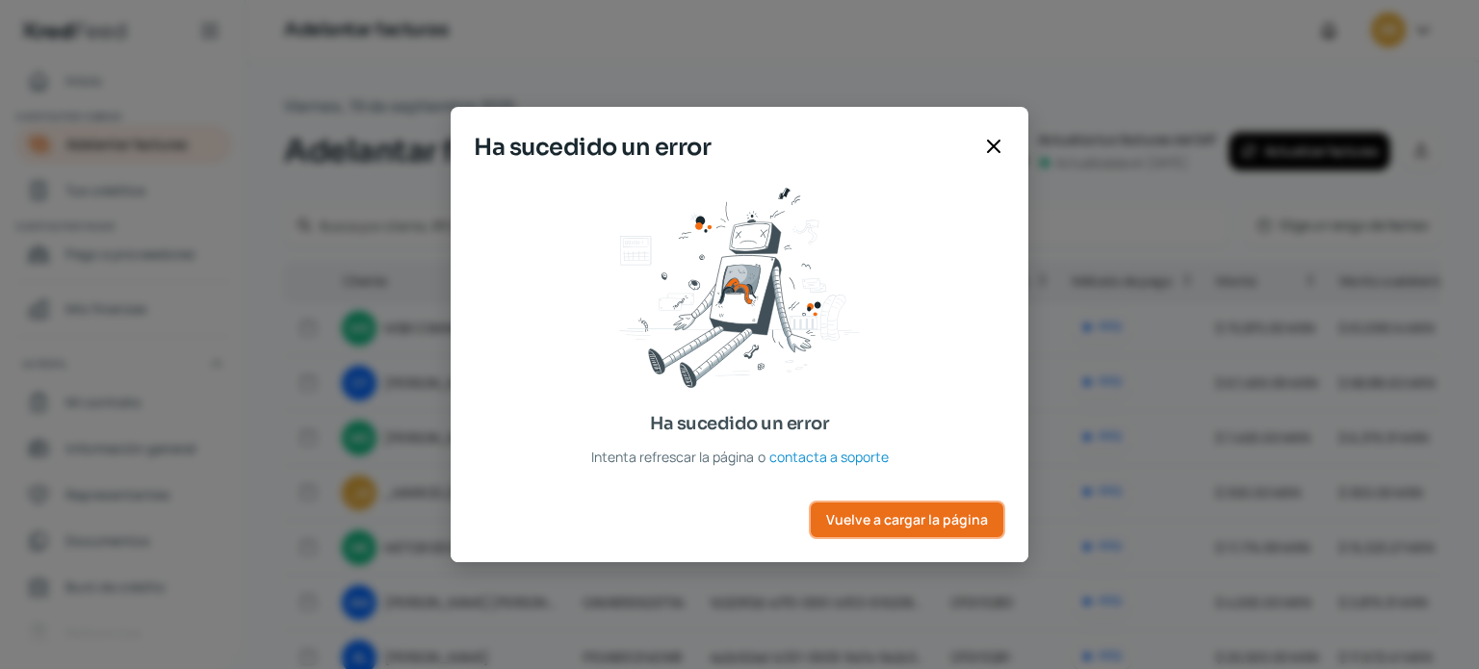
click at [917, 513] on span "Vuelve a cargar la página" at bounding box center [907, 519] width 162 height 13
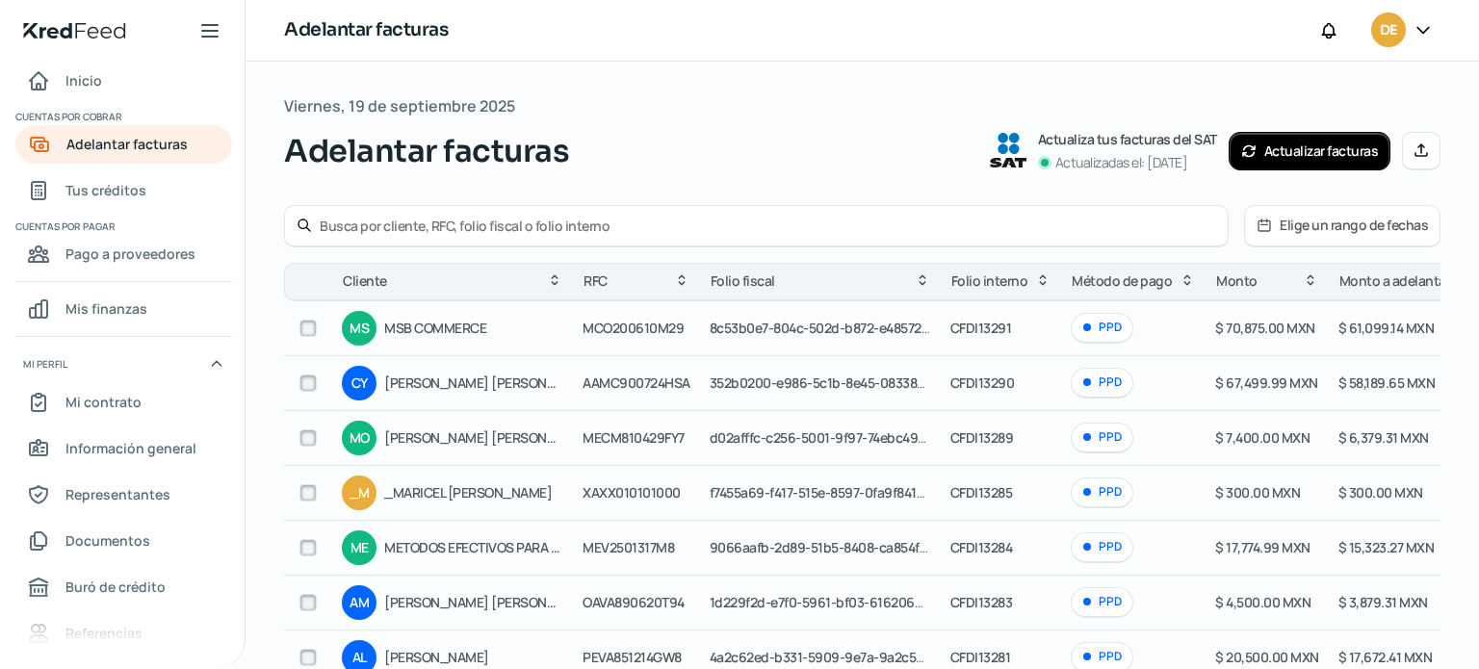
click at [304, 334] on input "checkbox" at bounding box center [307, 328] width 17 height 17
checkbox input "true"
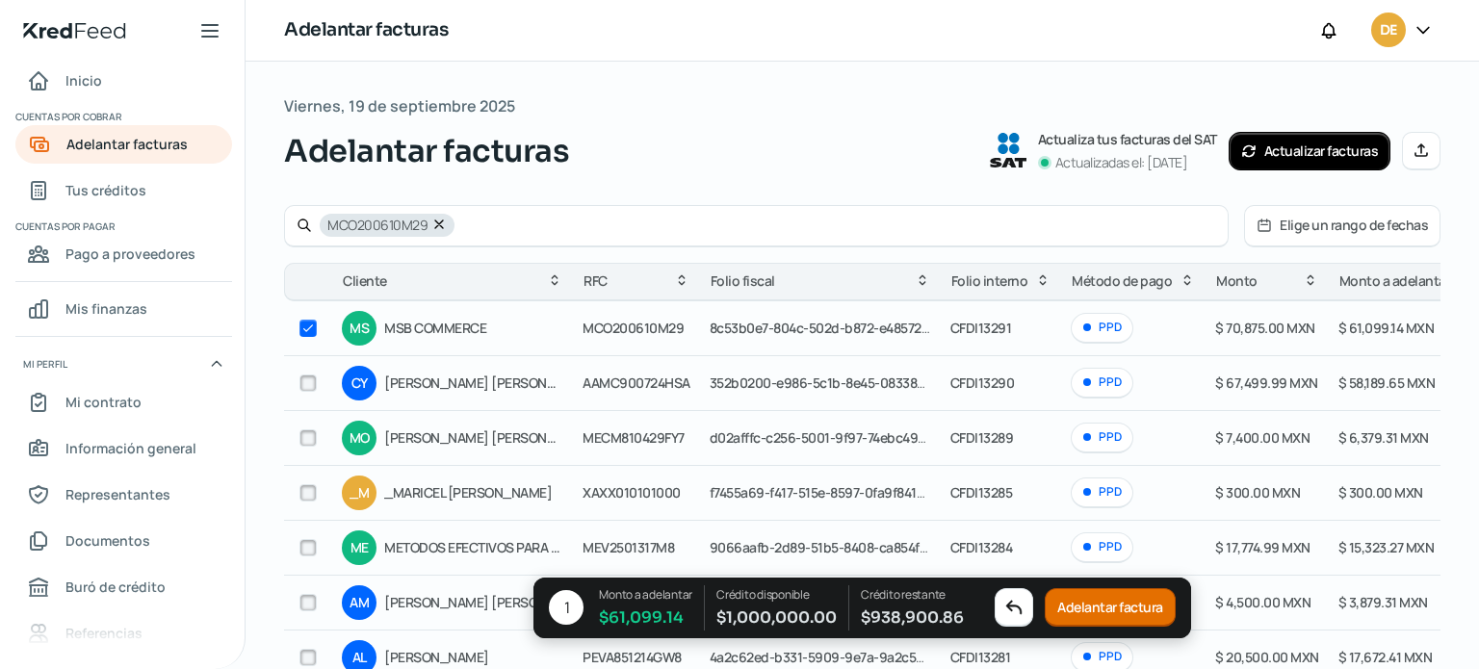
click at [308, 375] on input "checkbox" at bounding box center [307, 383] width 17 height 17
checkbox input "true"
click at [306, 439] on input "checkbox" at bounding box center [307, 437] width 17 height 17
checkbox input "true"
checkbox input "false"
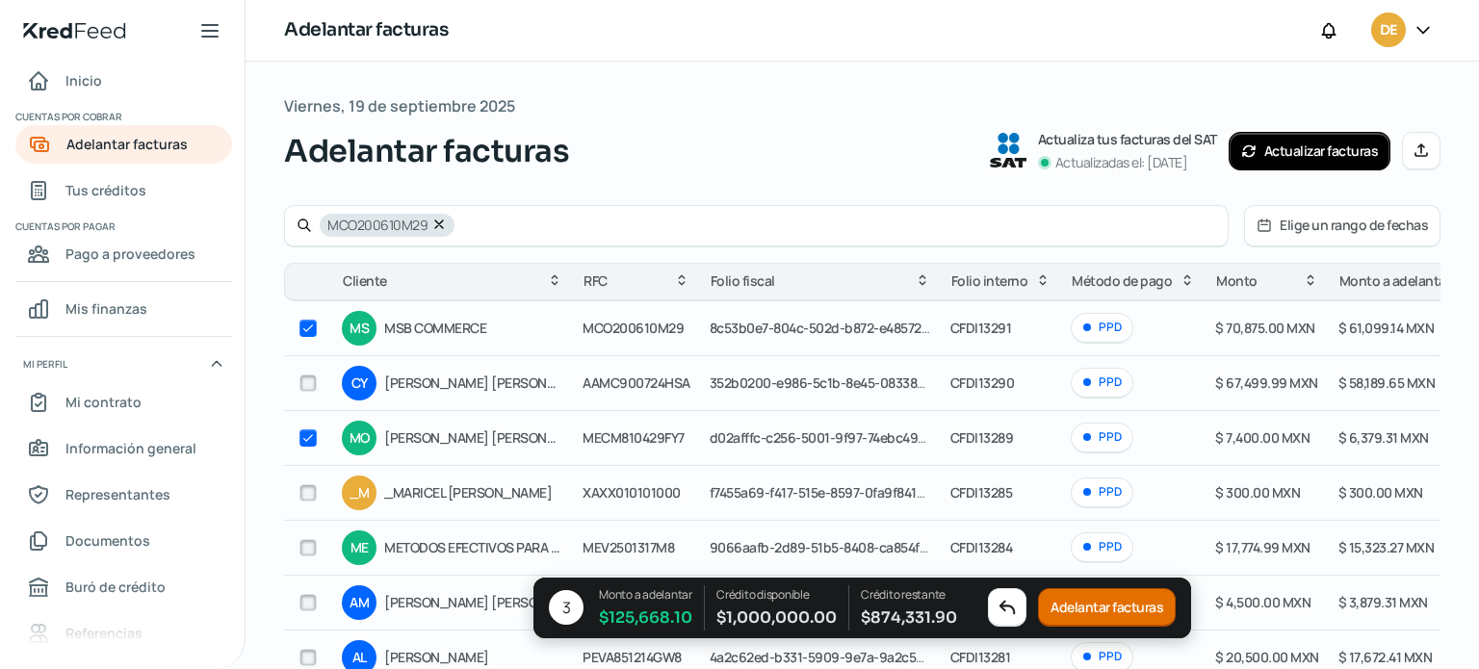
checkbox input "false"
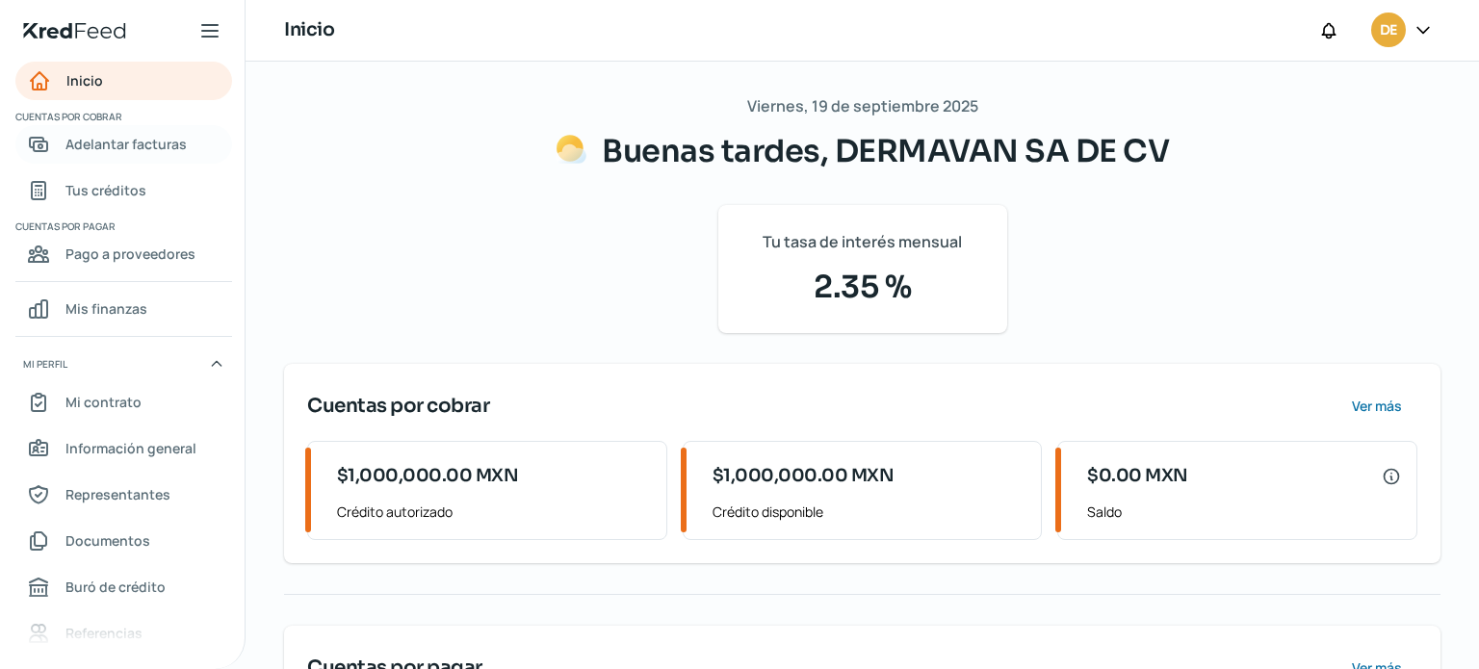
click at [134, 146] on span "Adelantar facturas" at bounding box center [125, 144] width 121 height 24
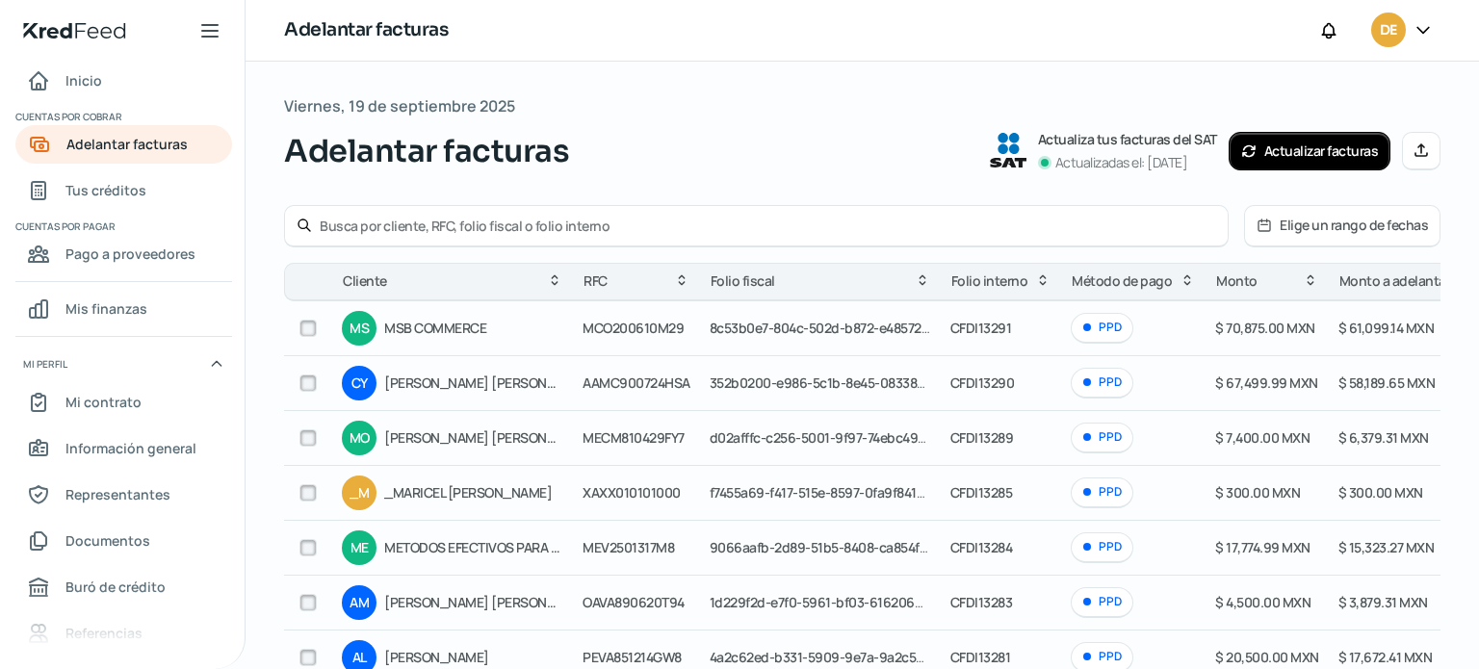
click at [311, 329] on input "checkbox" at bounding box center [307, 328] width 17 height 17
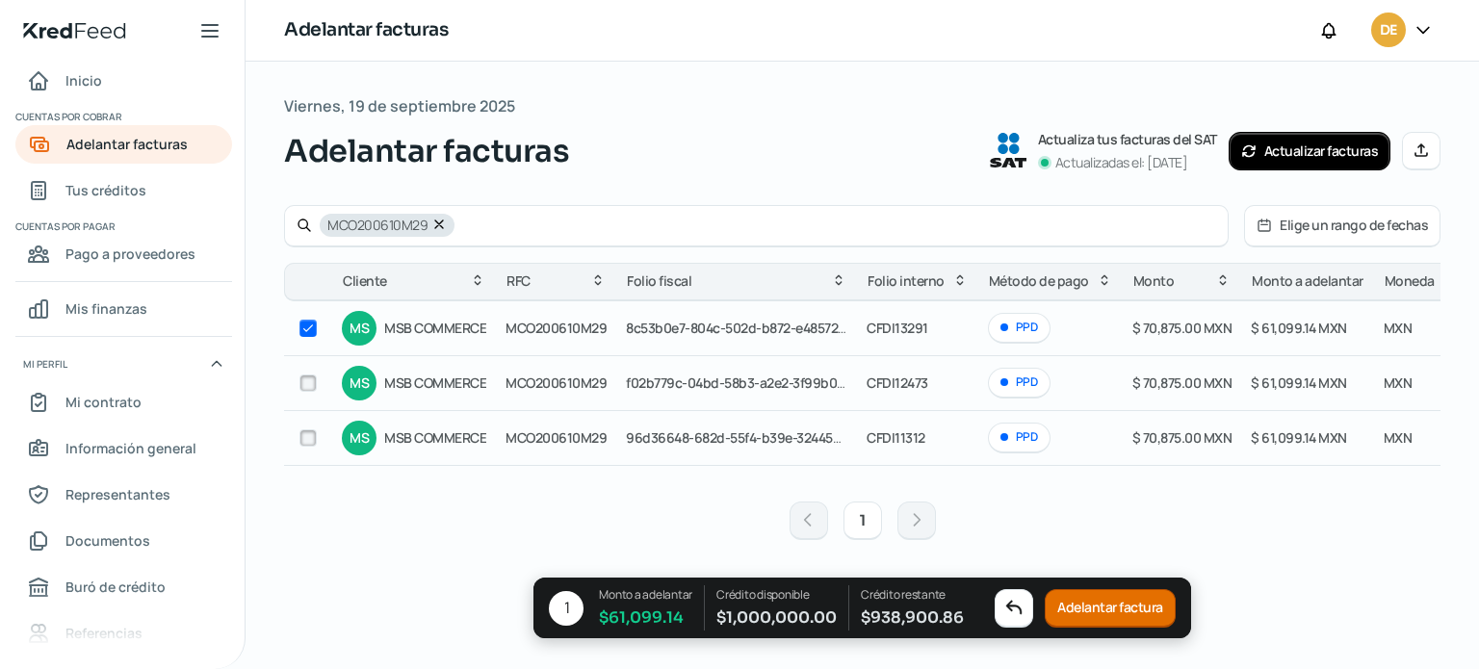
click at [311, 329] on input "checkbox" at bounding box center [307, 328] width 17 height 17
checkbox input "false"
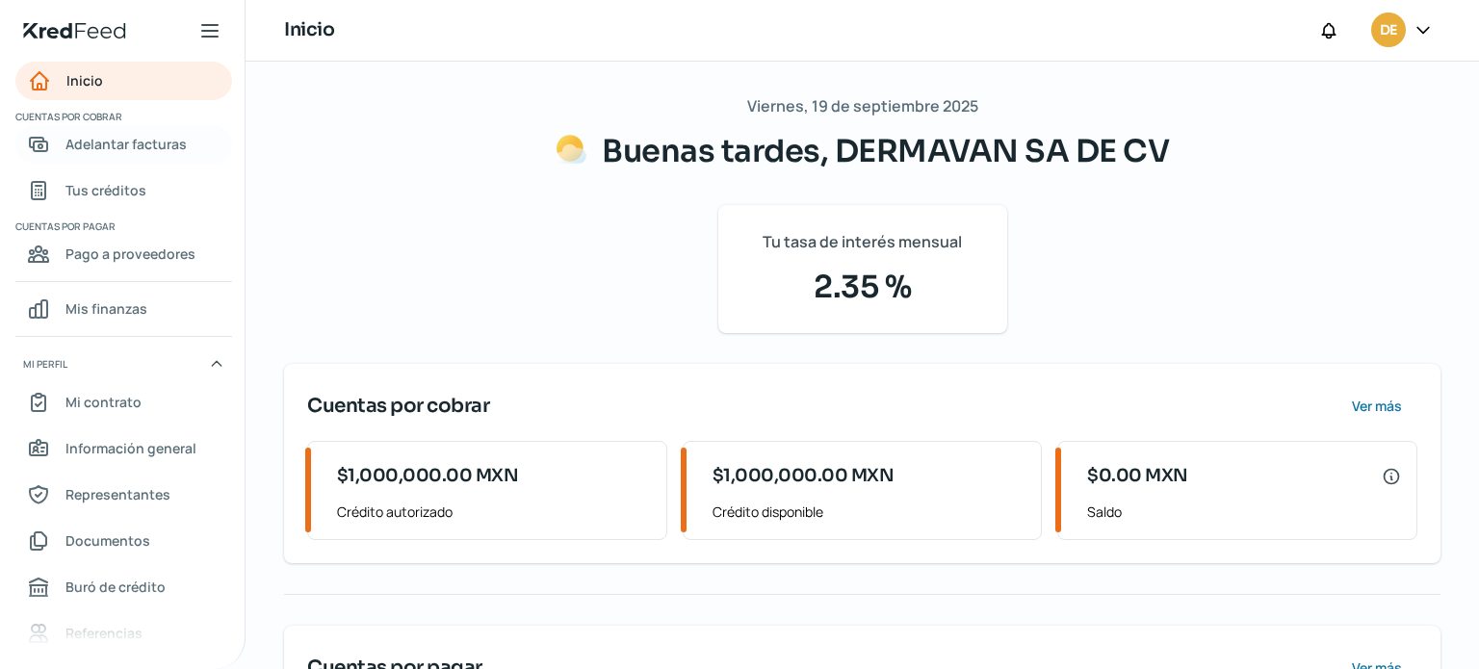
click at [91, 141] on span "Adelantar facturas" at bounding box center [125, 144] width 121 height 24
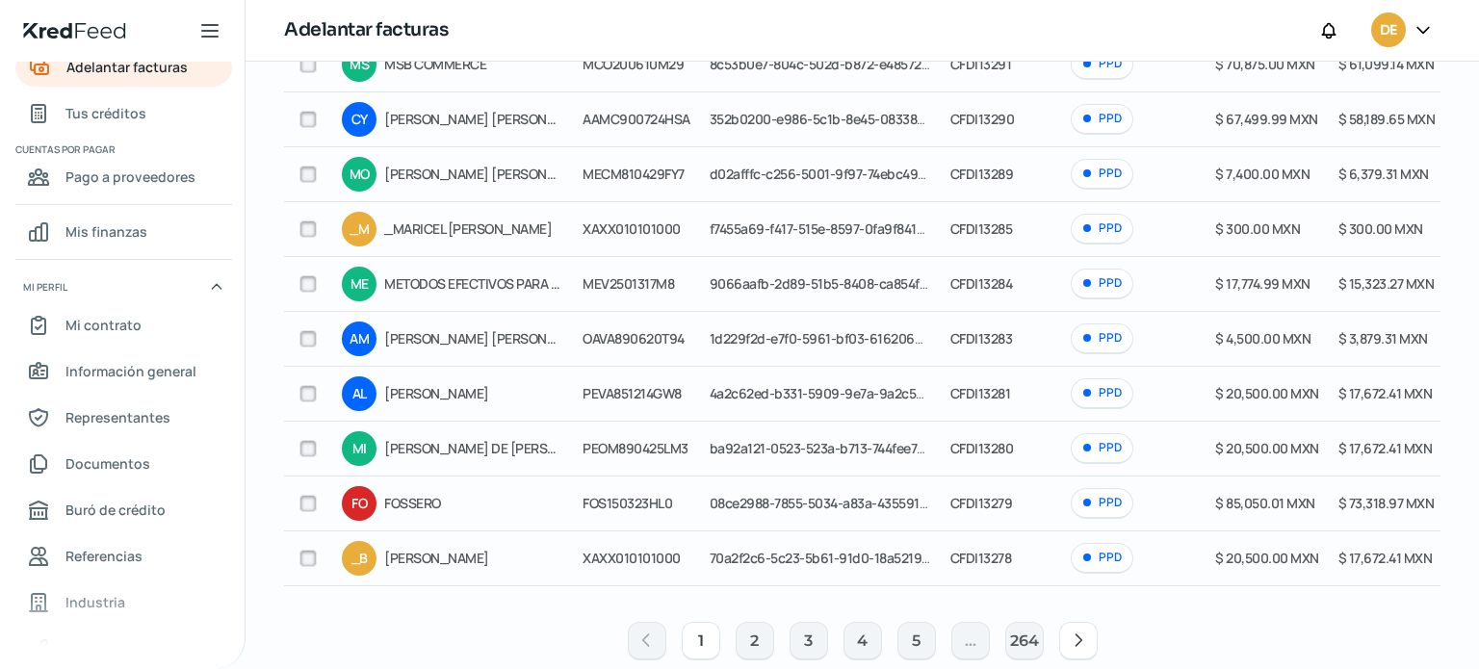
scroll to position [267, 0]
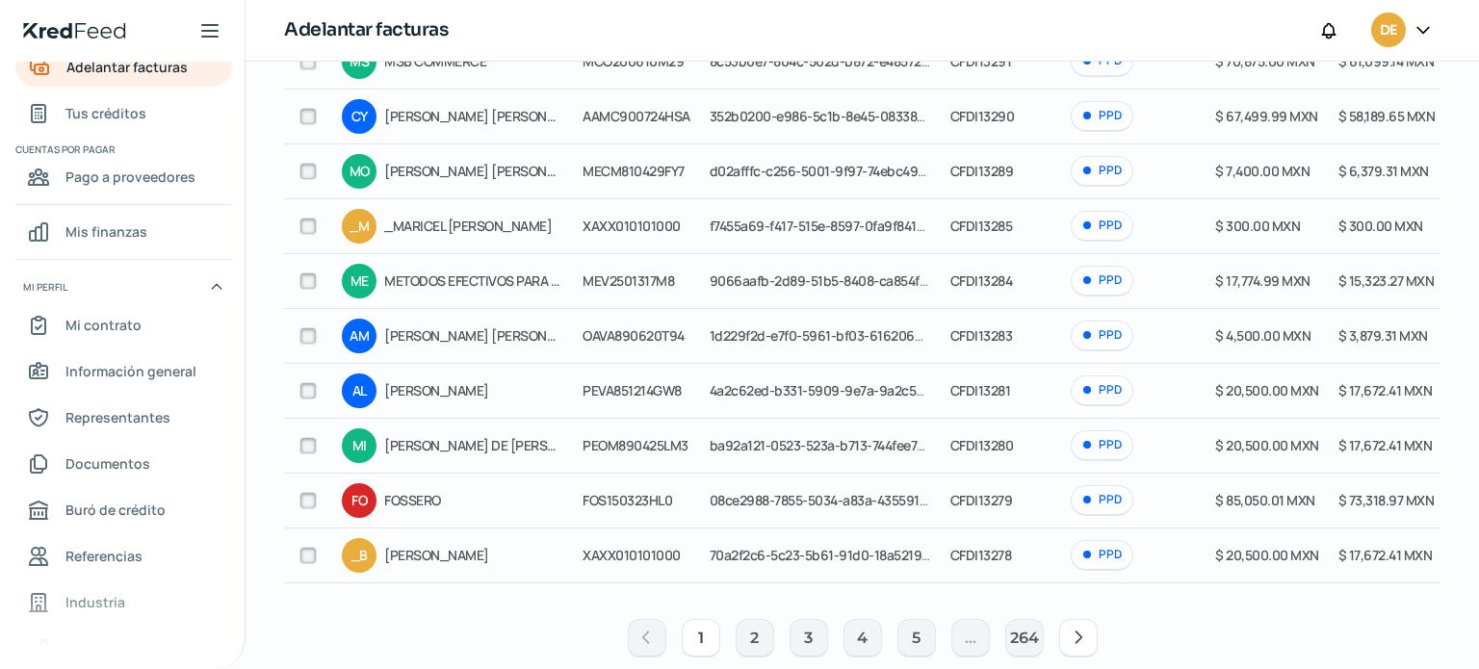
click at [1243, 619] on div "1 2 3 4 5 ... 264" at bounding box center [862, 638] width 1156 height 62
click at [1077, 638] on icon at bounding box center [1078, 637] width 19 height 19
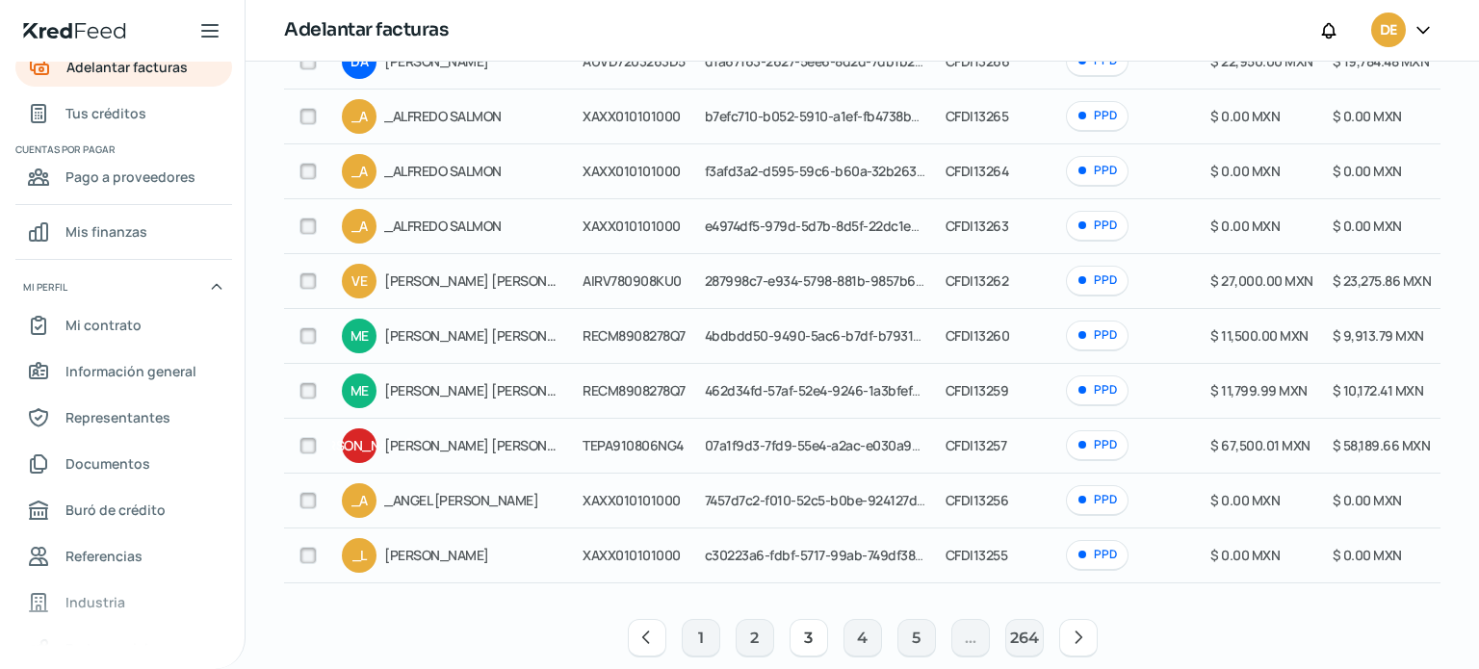
click at [304, 446] on input "checkbox" at bounding box center [307, 445] width 17 height 17
checkbox input "true"
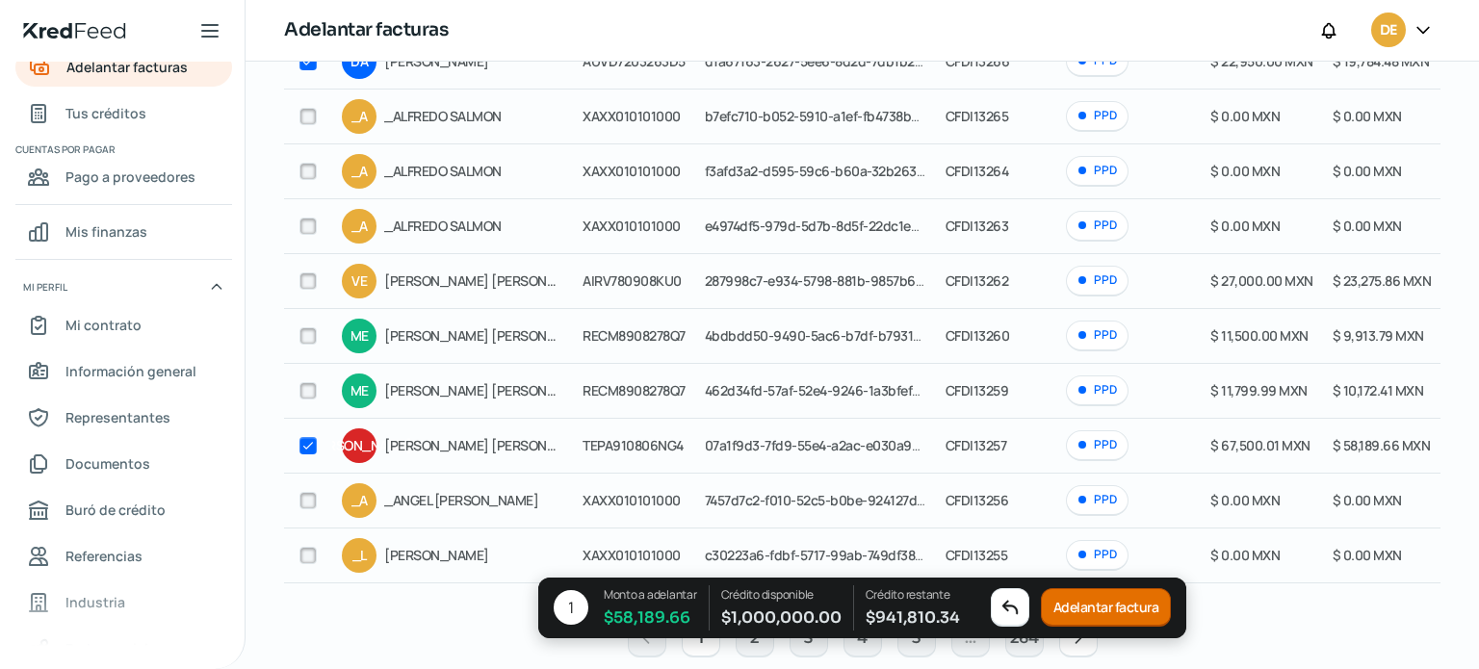
checkbox input "true"
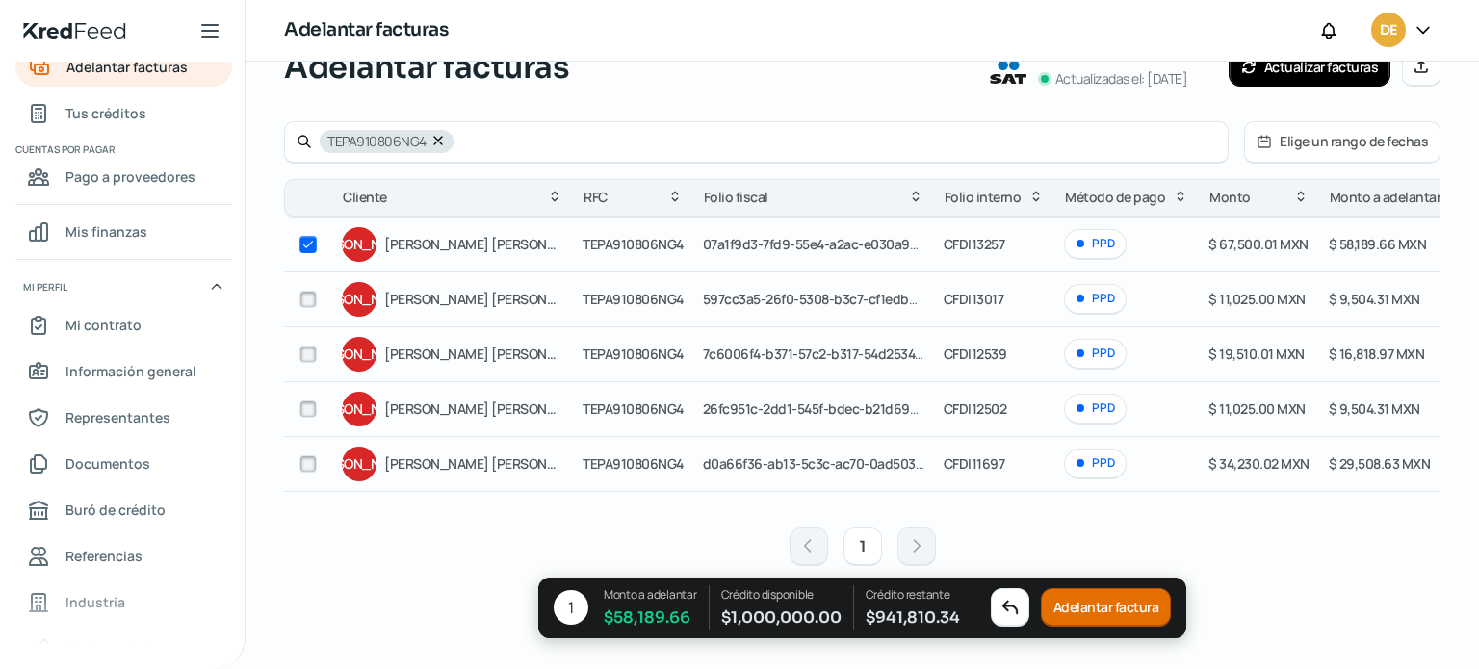
click at [314, 292] on input "checkbox" at bounding box center [307, 299] width 17 height 17
checkbox input "true"
click at [315, 346] on input "checkbox" at bounding box center [307, 354] width 17 height 17
checkbox input "true"
click at [302, 395] on div at bounding box center [308, 409] width 29 height 29
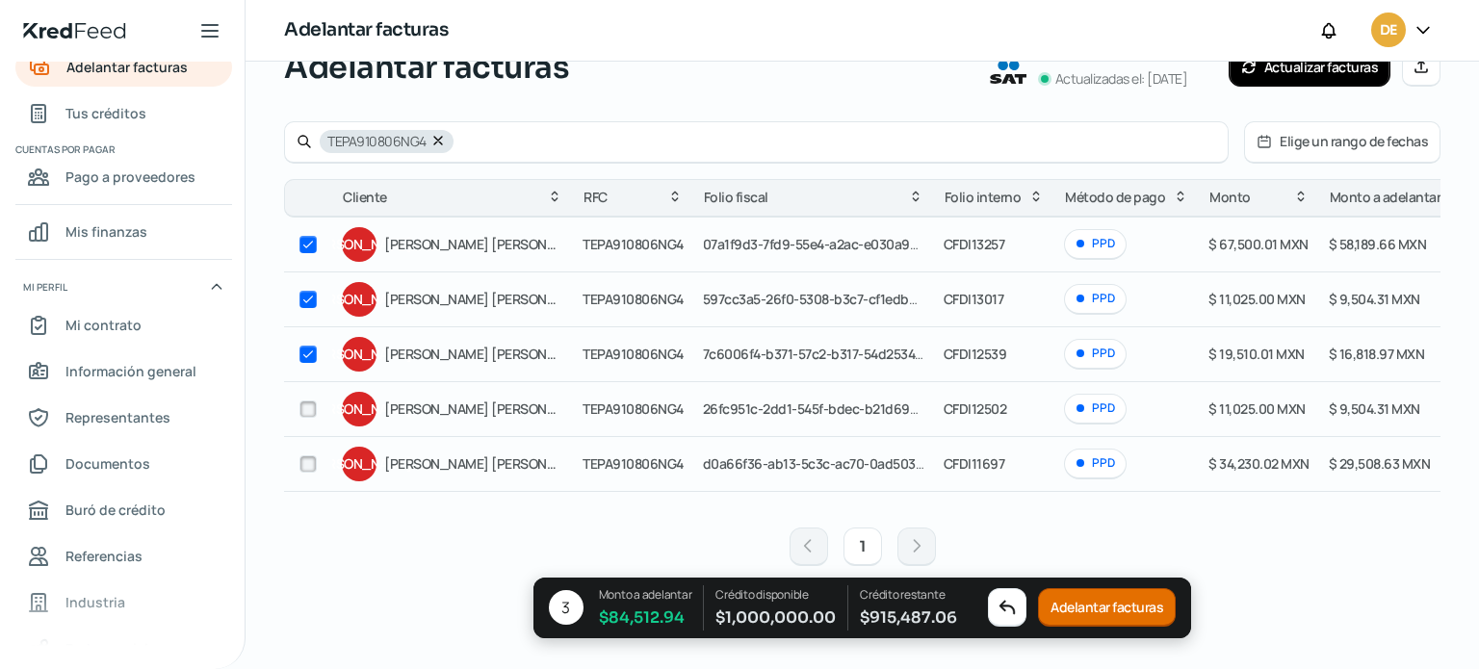
click at [306, 403] on input "checkbox" at bounding box center [307, 408] width 17 height 17
checkbox input "true"
click at [306, 461] on input "checkbox" at bounding box center [307, 463] width 17 height 17
checkbox input "true"
click at [1116, 605] on button "Adelantar facturas" at bounding box center [1107, 607] width 138 height 39
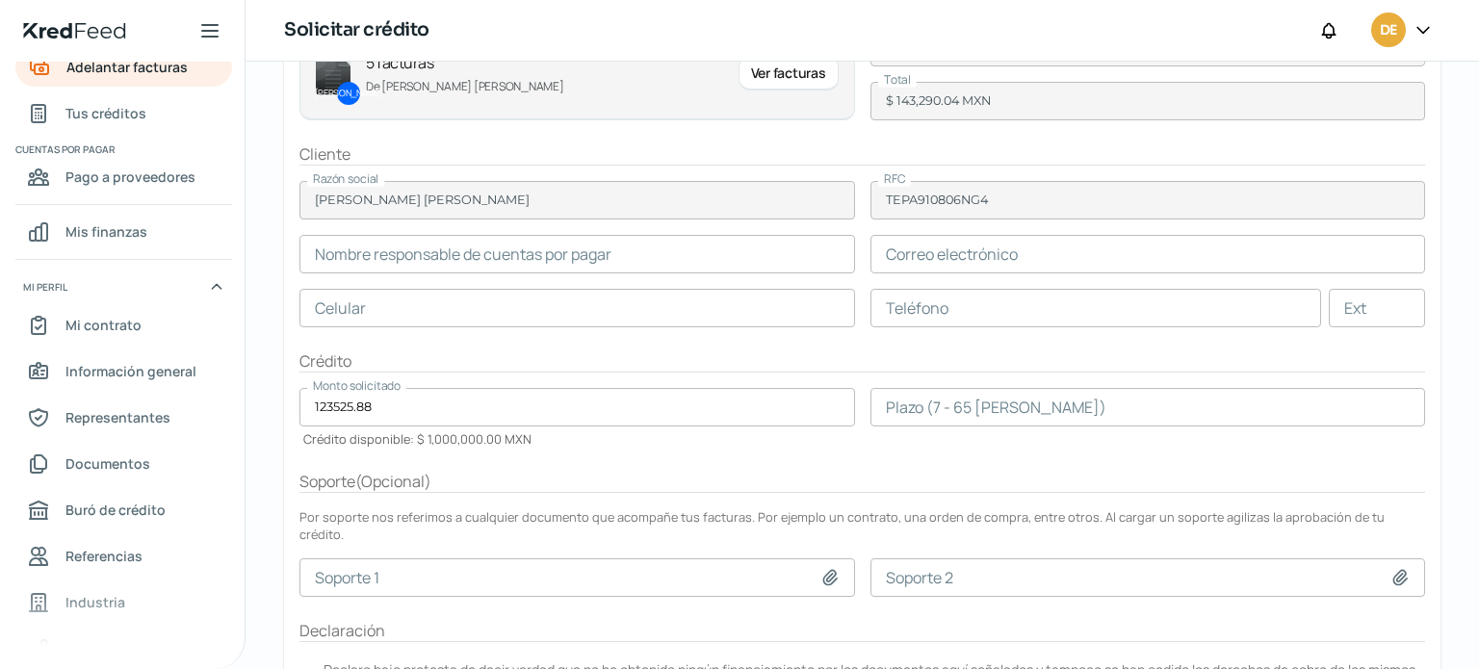
scroll to position [224, 0]
drag, startPoint x: 1465, startPoint y: 560, endPoint x: 1473, endPoint y: 624, distance: 64.0
click at [1473, 624] on div "Viernes, 19 de septiembre 2025 Solicitar crédito Facturas JO 5 facturas De JOSE…" at bounding box center [861, 365] width 1233 height 607
